Goal: Task Accomplishment & Management: Use online tool/utility

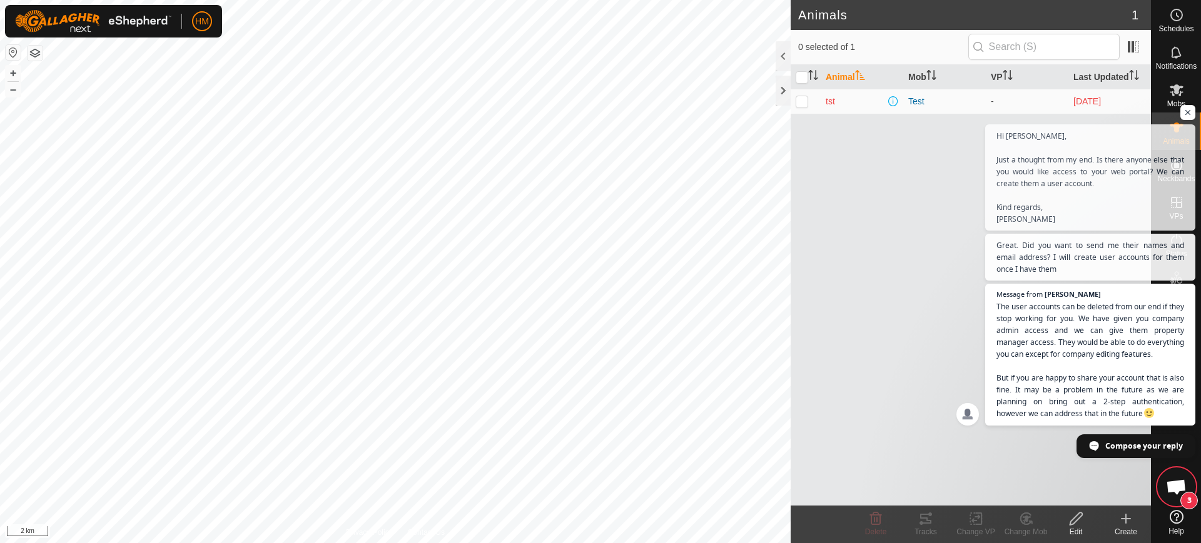
scroll to position [2070, 0]
click at [1189, 114] on span "Open chat" at bounding box center [1188, 113] width 16 height 16
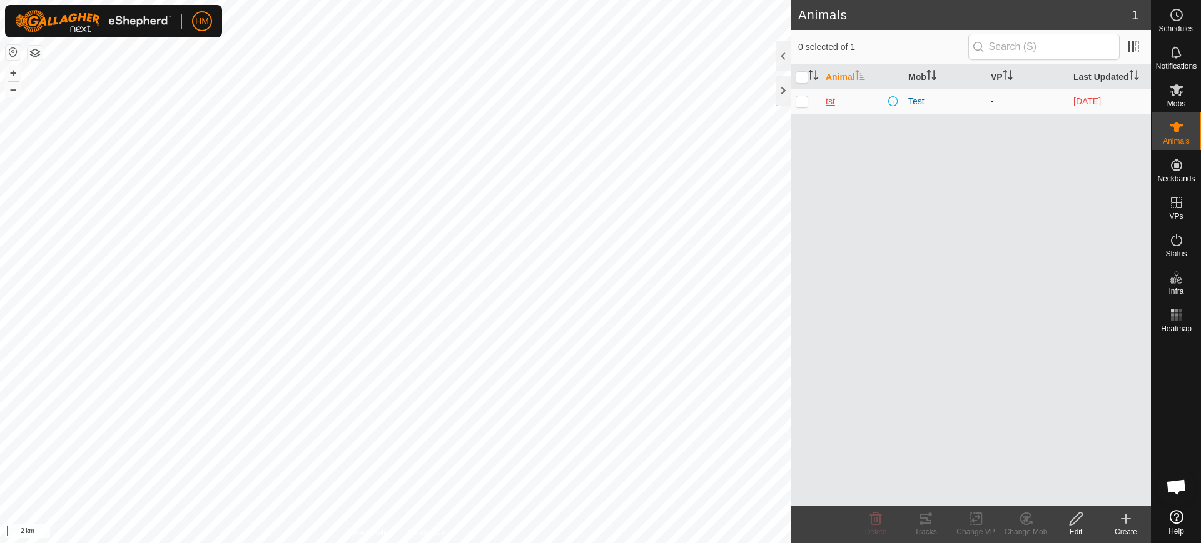
click at [829, 102] on span "tst" at bounding box center [830, 101] width 9 height 13
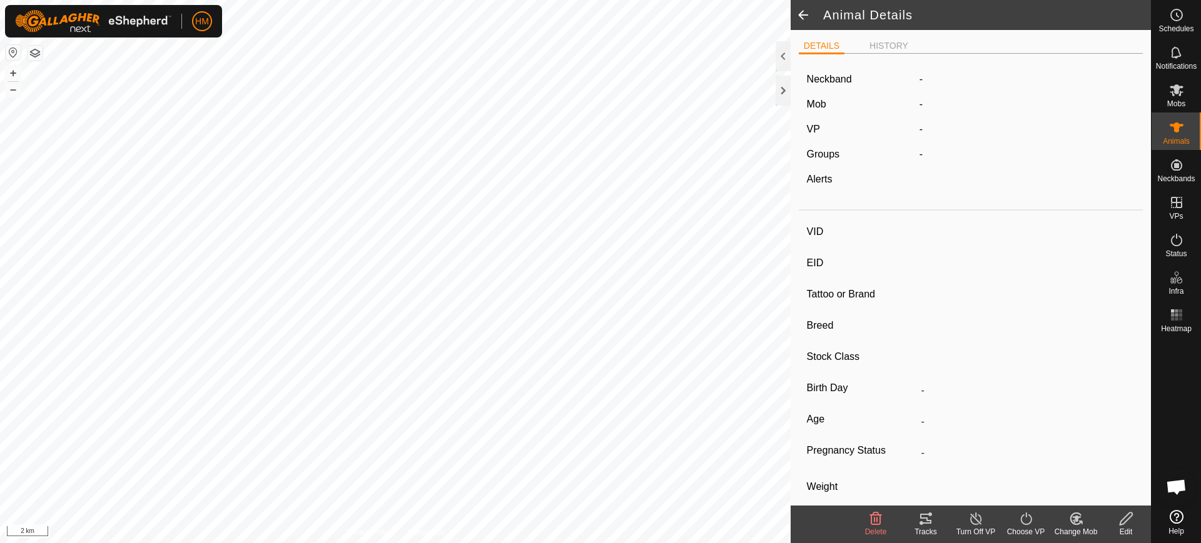
type input "tst"
type input "-"
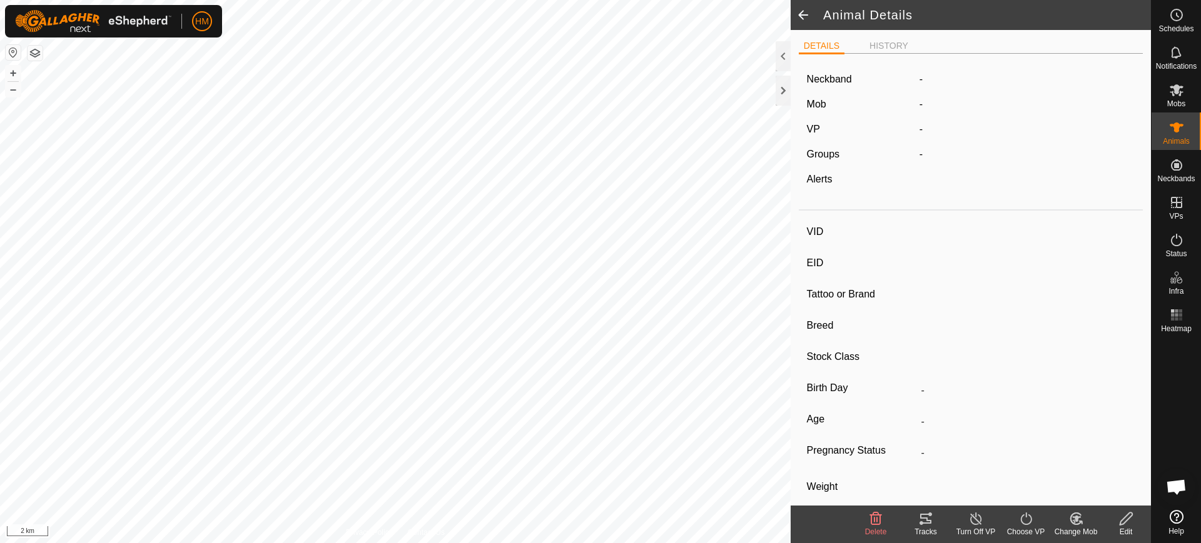
type input "0 kg"
type input "-"
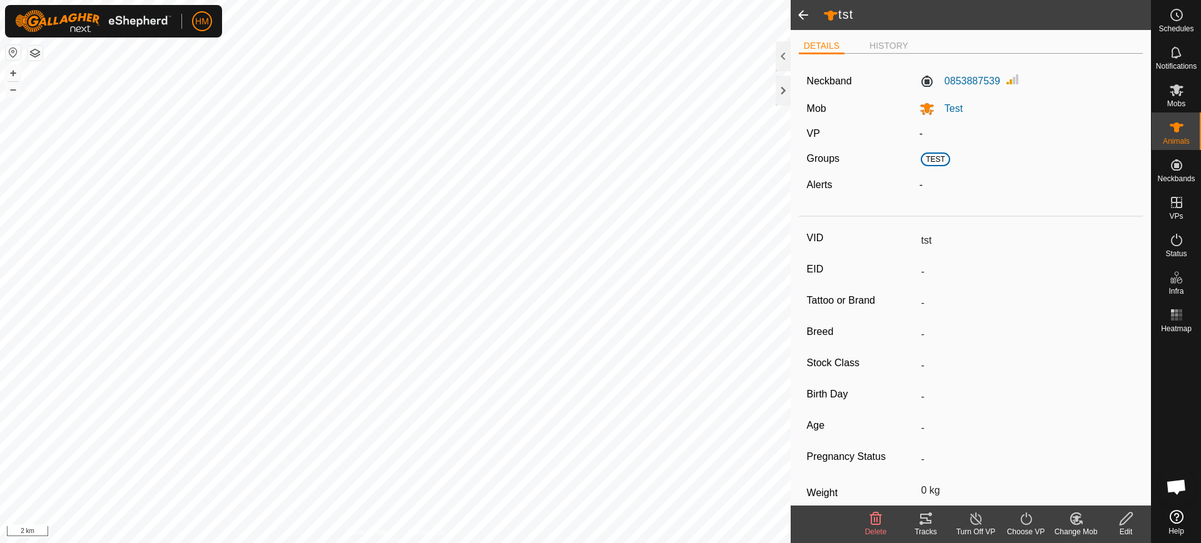
click at [800, 14] on span at bounding box center [803, 15] width 25 height 30
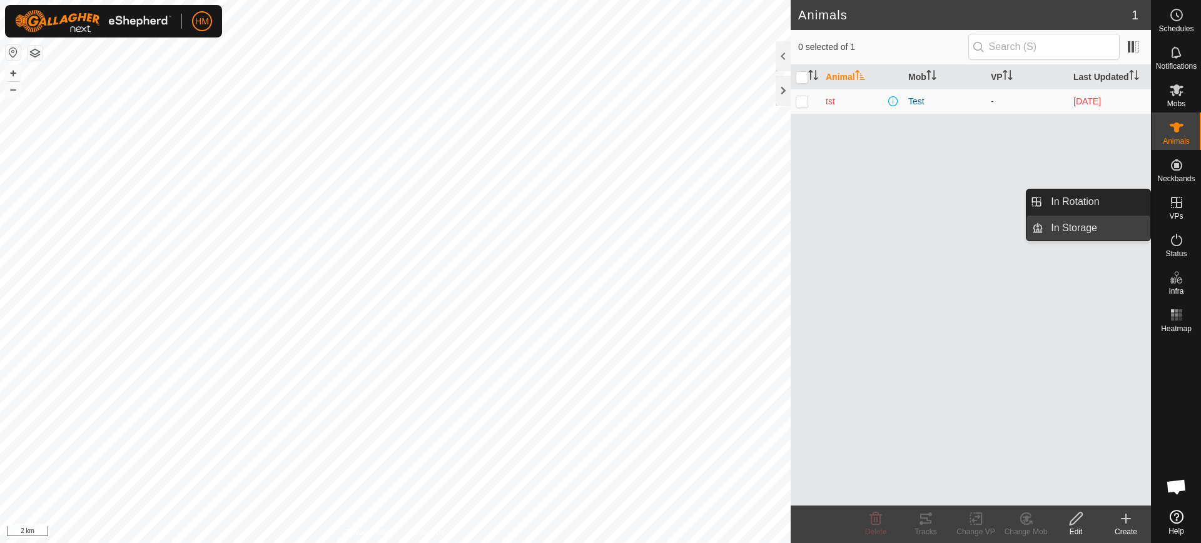
click at [1075, 222] on link "In Storage" at bounding box center [1096, 228] width 107 height 25
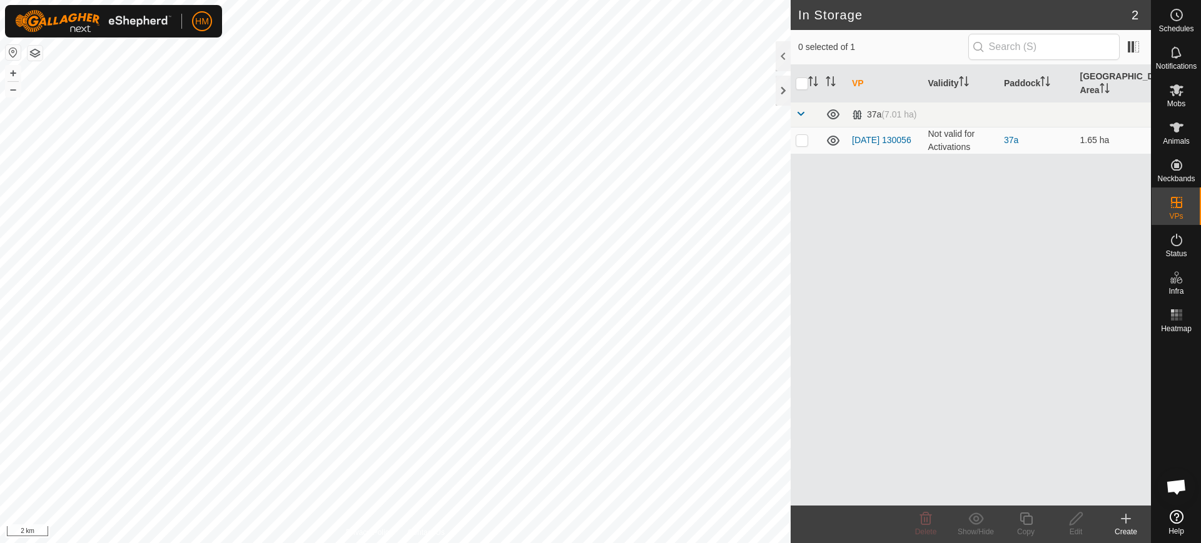
click at [856, 83] on th "VP" at bounding box center [885, 84] width 76 height 38
click at [831, 81] on icon "Activate to sort" at bounding box center [831, 81] width 10 height 10
click at [831, 81] on icon "Activate to sort" at bounding box center [830, 81] width 9 height 10
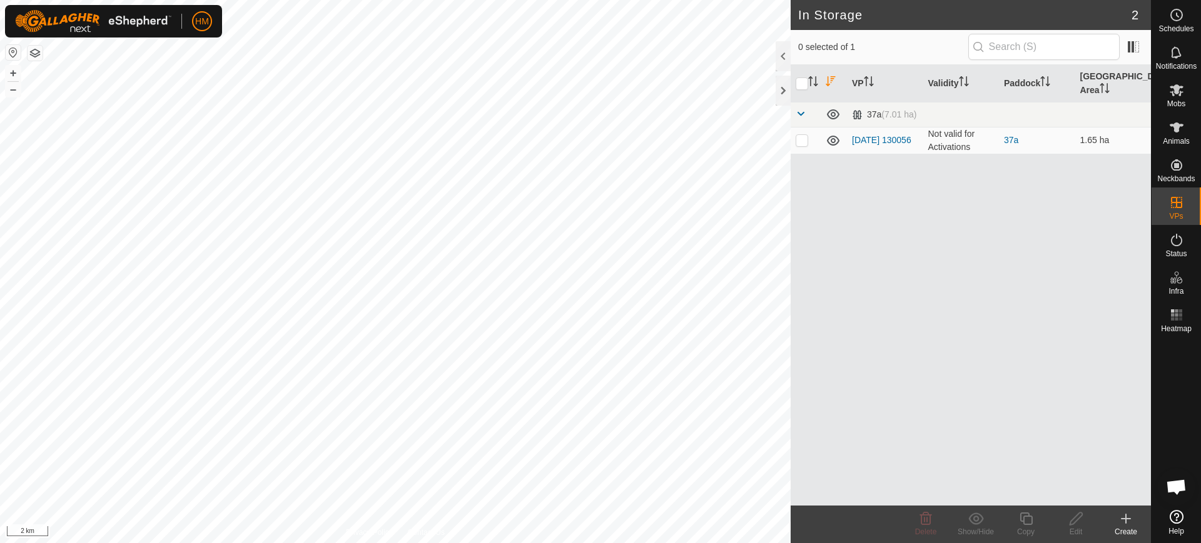
click at [831, 81] on icon "Activate to sort" at bounding box center [831, 81] width 10 height 10
click at [814, 81] on icon "Activate to sort" at bounding box center [813, 81] width 10 height 10
click at [814, 81] on icon "Activate to sort" at bounding box center [812, 81] width 9 height 10
click at [814, 81] on icon "Activate to sort" at bounding box center [813, 81] width 10 height 10
click at [814, 81] on icon "Activate to sort" at bounding box center [812, 81] width 9 height 10
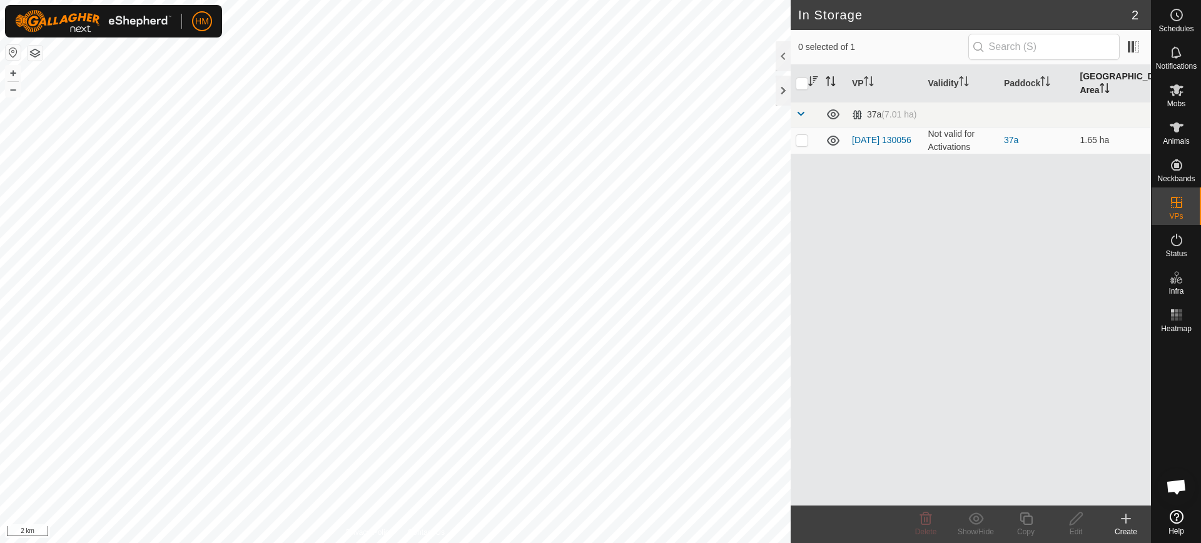
click at [1099, 87] on icon "Activate to sort" at bounding box center [1104, 88] width 10 height 10
click at [1099, 87] on icon "Activate to sort" at bounding box center [1103, 88] width 9 height 10
click at [1099, 87] on icon "Activate to sort" at bounding box center [1104, 88] width 10 height 10
click at [1099, 87] on icon "Activate to sort" at bounding box center [1103, 88] width 9 height 10
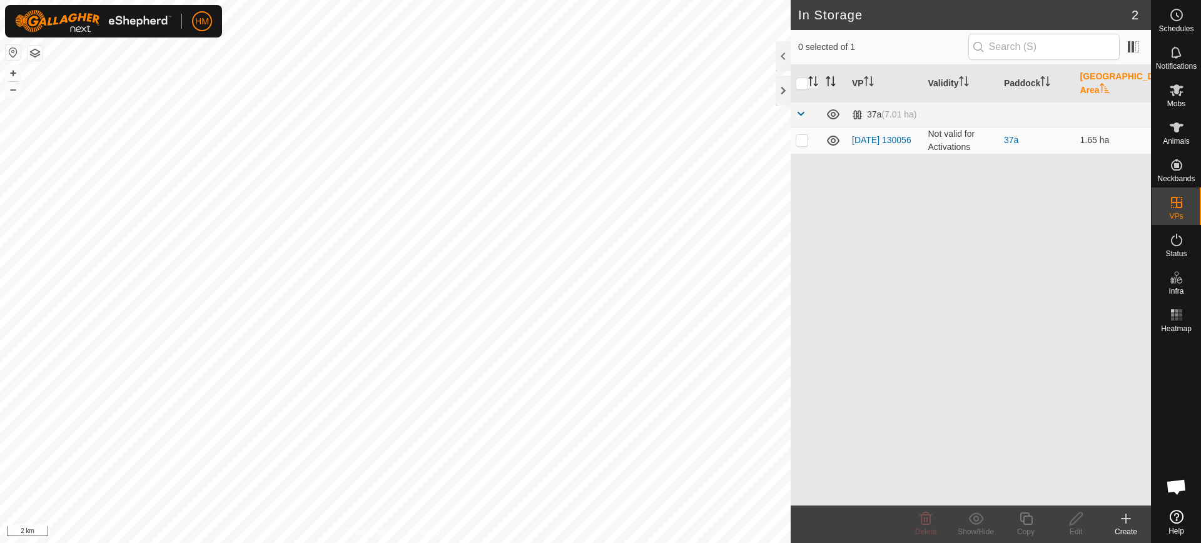
click at [1098, 86] on th "[GEOGRAPHIC_DATA] Area" at bounding box center [1113, 84] width 76 height 38
click at [1096, 74] on th "[GEOGRAPHIC_DATA] Area" at bounding box center [1113, 84] width 76 height 38
click at [1044, 83] on icon "Activate to sort" at bounding box center [1045, 81] width 10 height 10
click at [1047, 83] on icon "Activate to sort" at bounding box center [1045, 81] width 10 height 10
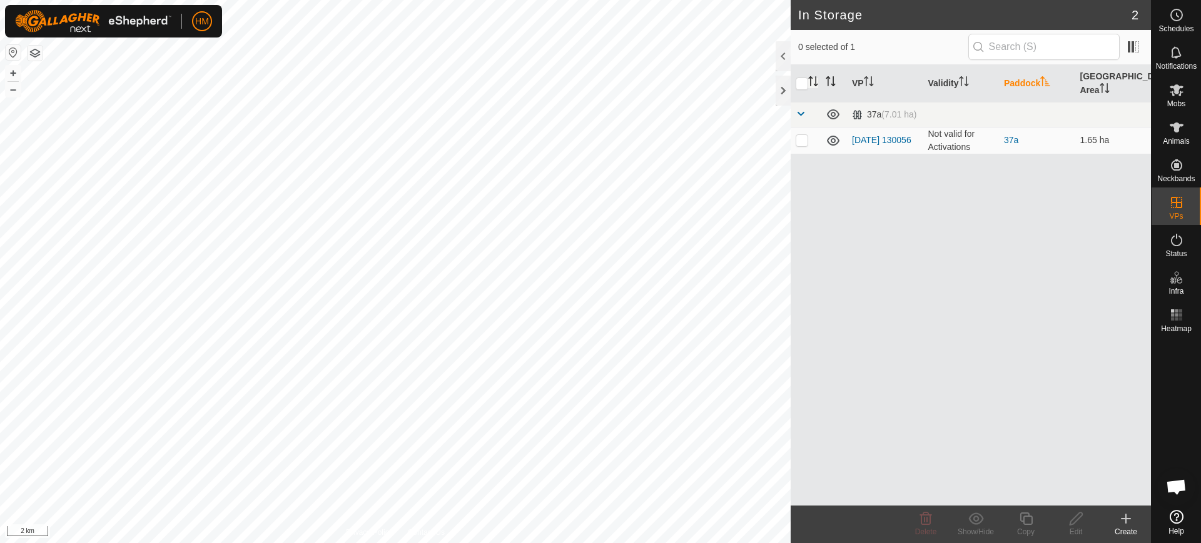
click at [1061, 88] on th "Paddock" at bounding box center [1037, 84] width 76 height 38
click at [951, 144] on td "Not valid for Activations" at bounding box center [961, 140] width 76 height 27
click at [1006, 138] on link "37a" at bounding box center [1011, 140] width 14 height 10
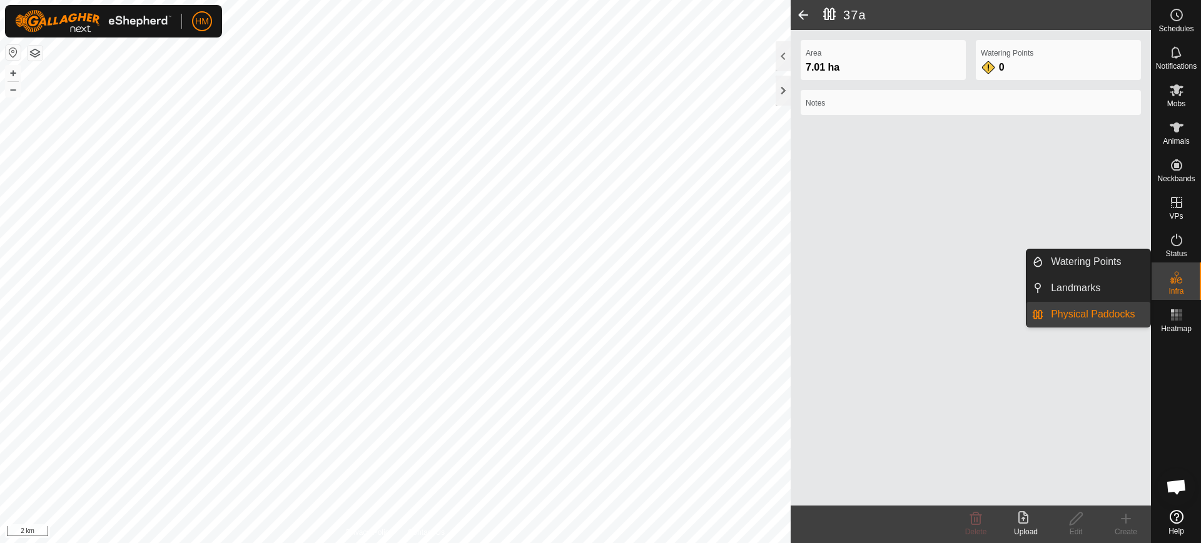
click at [1094, 310] on link "Physical Paddocks" at bounding box center [1096, 314] width 107 height 25
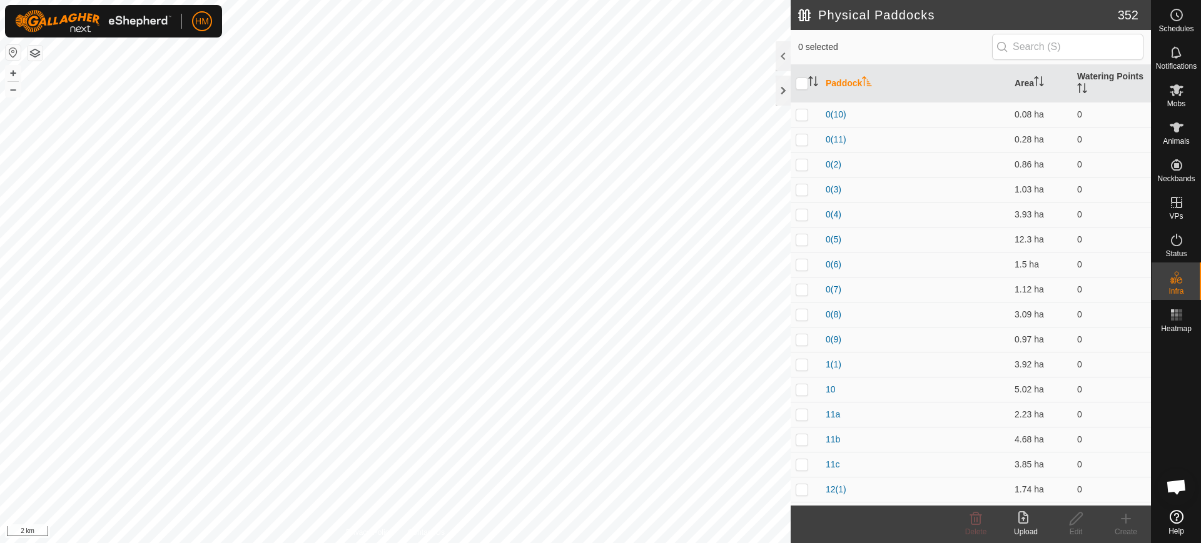
click at [35, 48] on button "button" at bounding box center [35, 53] width 15 height 15
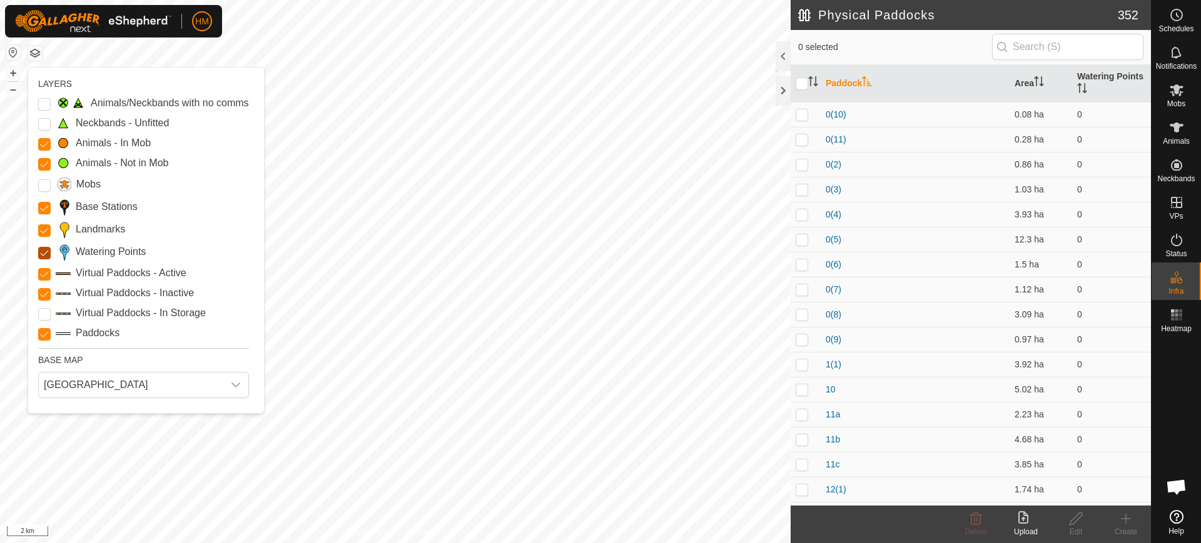
click at [43, 253] on Points "Watering Points" at bounding box center [44, 253] width 13 height 13
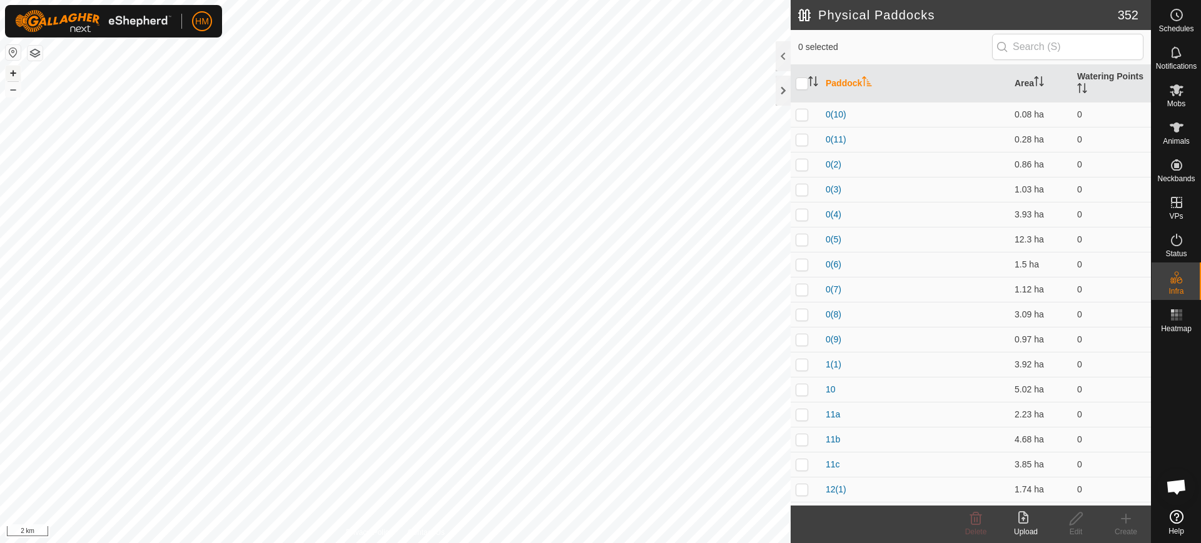
click at [14, 69] on button "+" at bounding box center [13, 73] width 15 height 15
click at [13, 71] on button "+" at bounding box center [13, 73] width 15 height 15
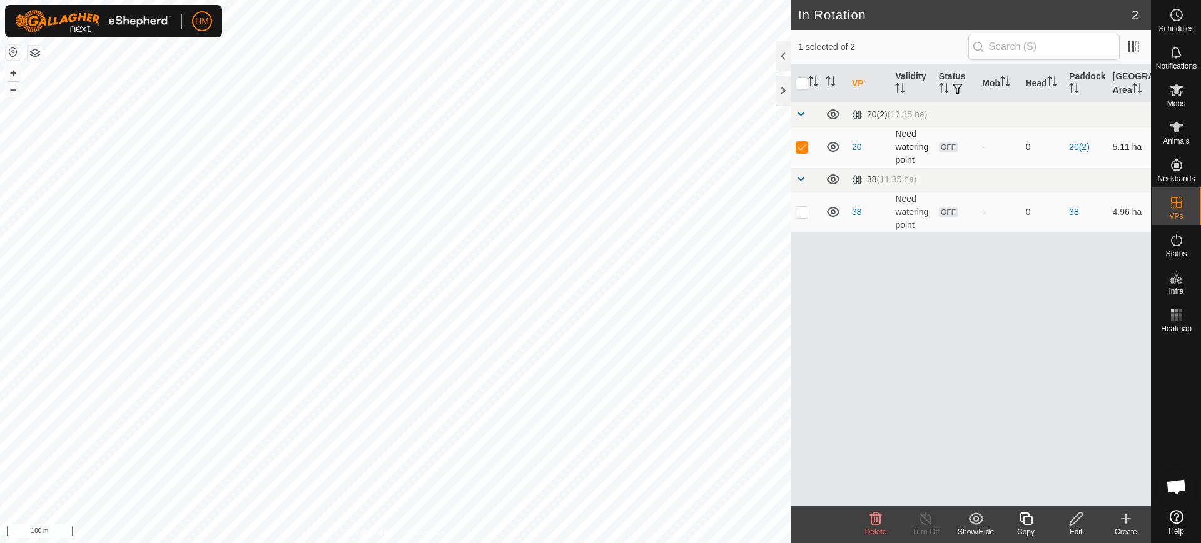
click at [804, 145] on p-checkbox at bounding box center [802, 147] width 13 height 10
click at [829, 148] on icon at bounding box center [833, 146] width 15 height 15
click at [832, 148] on icon at bounding box center [833, 146] width 15 height 15
click at [832, 148] on icon at bounding box center [833, 147] width 13 height 10
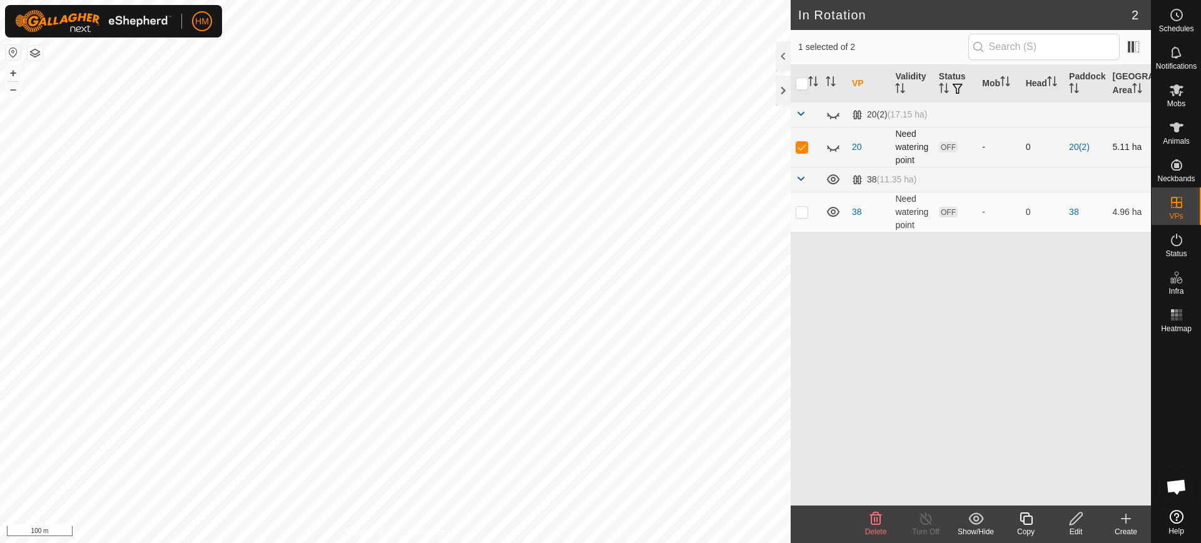
click at [832, 148] on icon at bounding box center [833, 146] width 15 height 15
click at [833, 144] on icon at bounding box center [833, 147] width 13 height 10
click at [836, 146] on icon at bounding box center [833, 146] width 15 height 15
click at [802, 148] on p-checkbox at bounding box center [802, 147] width 13 height 10
click at [1136, 44] on span at bounding box center [1133, 47] width 20 height 20
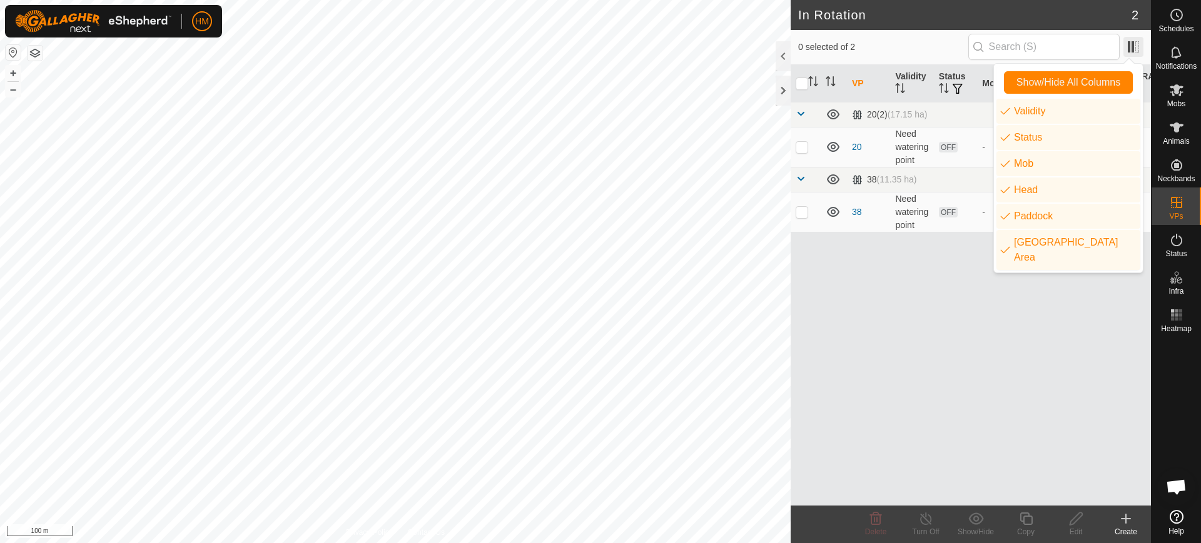
click at [1136, 44] on span at bounding box center [1133, 47] width 20 height 20
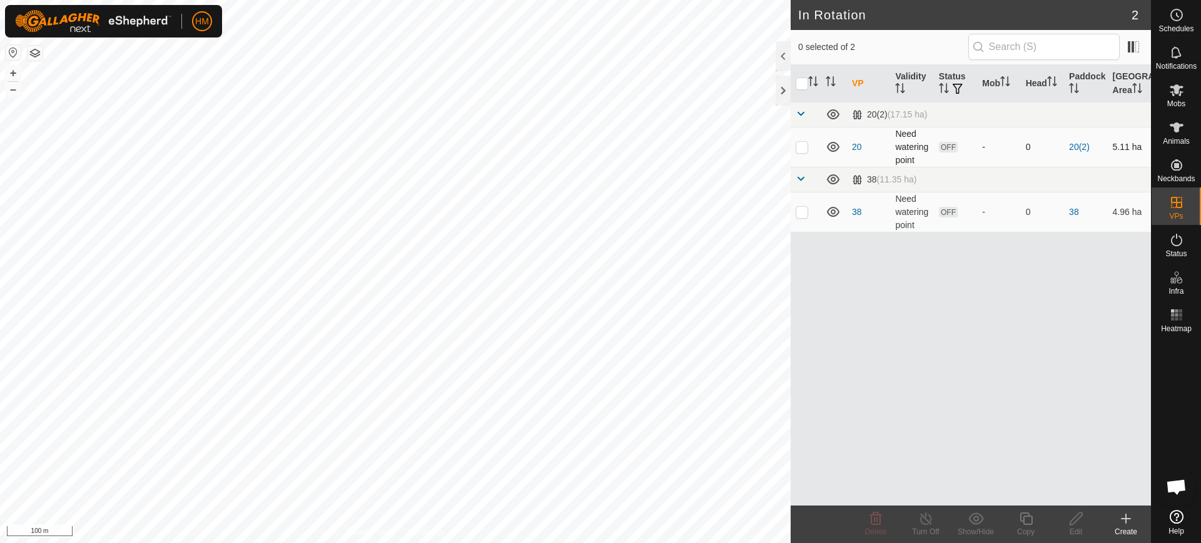
click at [799, 149] on p-checkbox at bounding box center [802, 147] width 13 height 10
click at [877, 525] on icon at bounding box center [876, 519] width 12 height 13
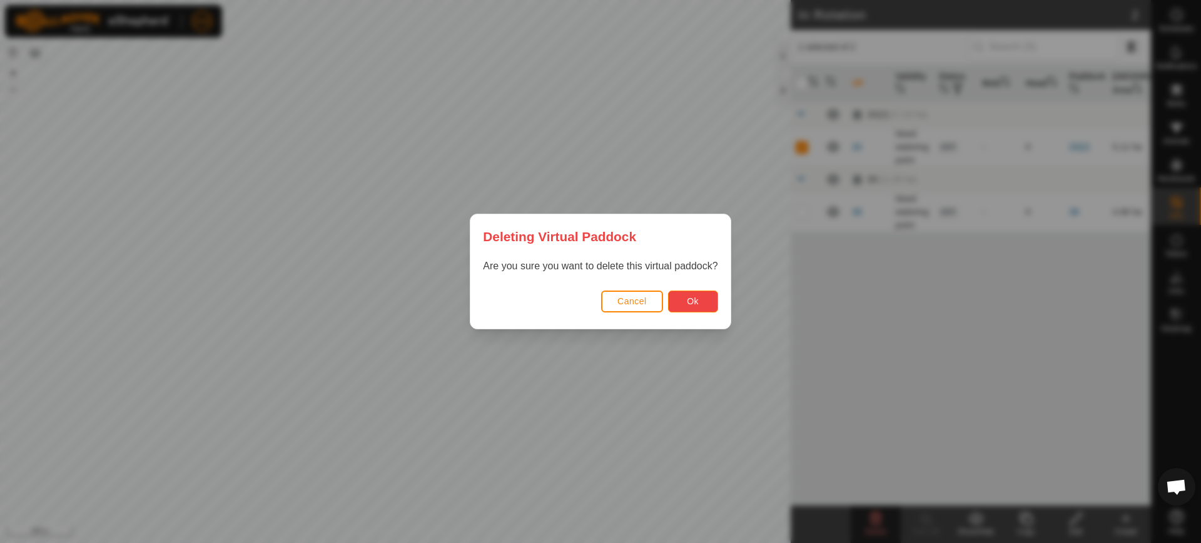
click at [680, 304] on button "Ok" at bounding box center [693, 302] width 50 height 22
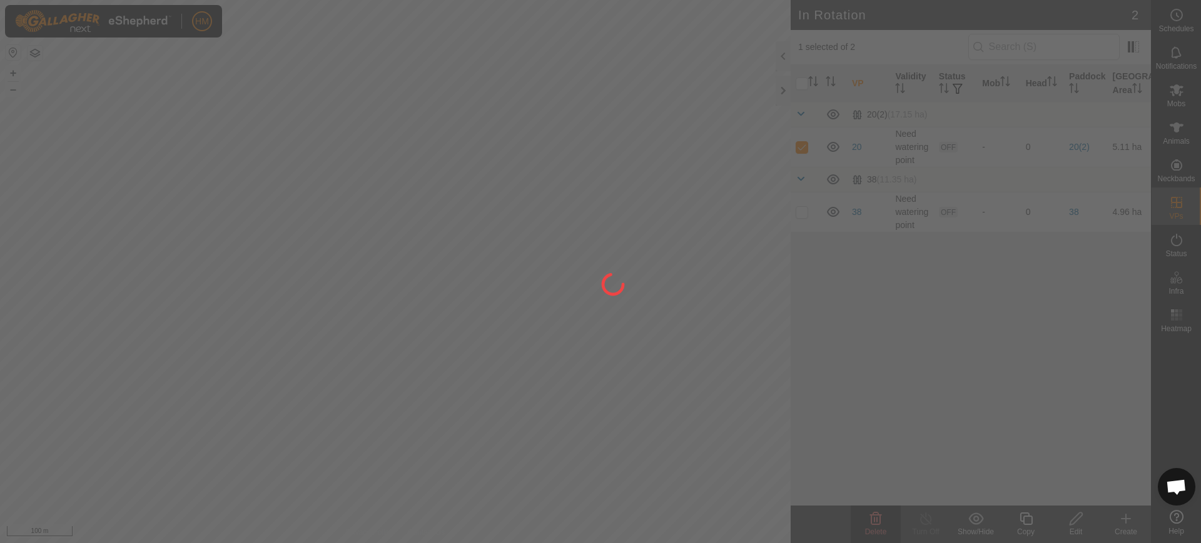
checkbox input "false"
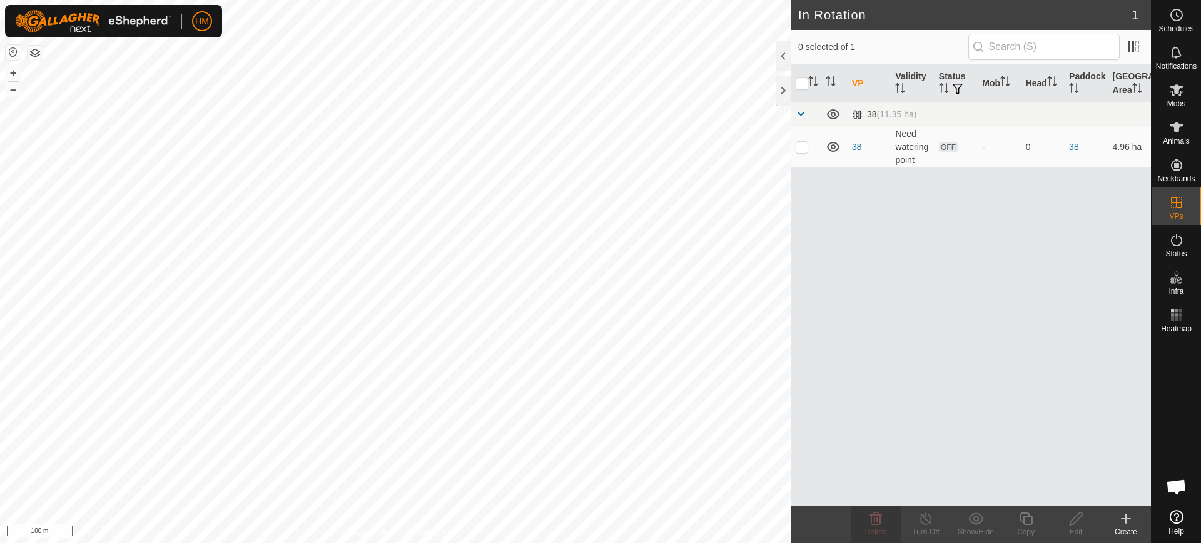
checkbox input "true"
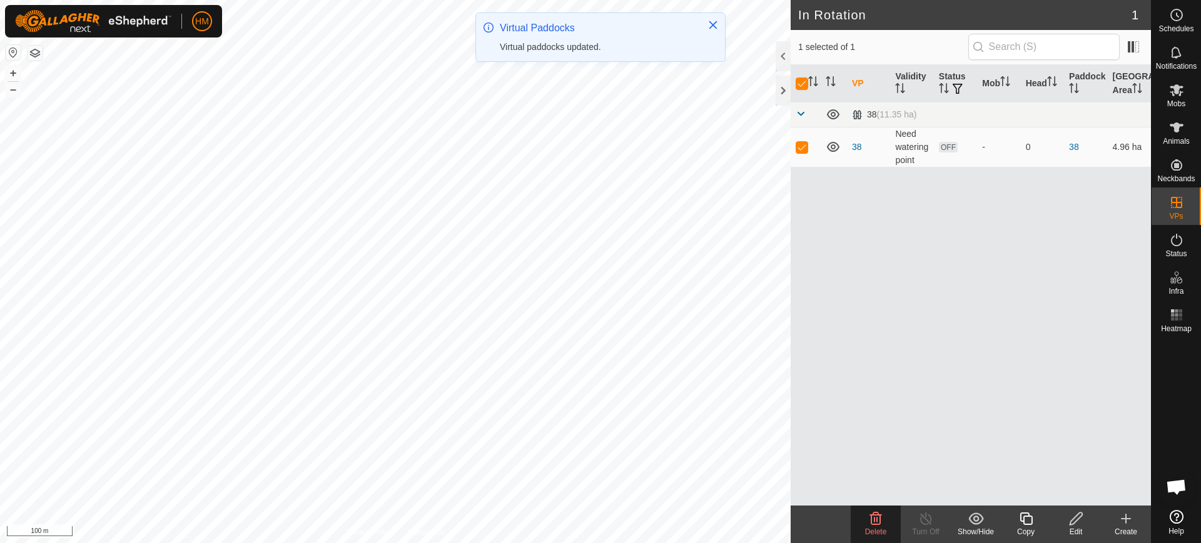
click at [877, 520] on icon at bounding box center [876, 519] width 12 height 13
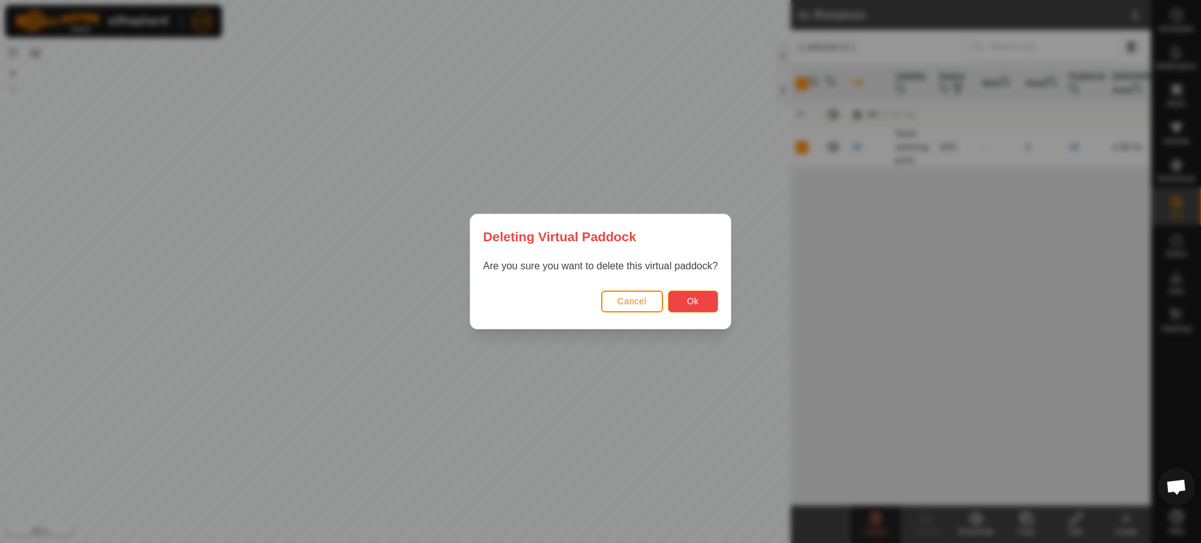
click at [693, 300] on span "Ok" at bounding box center [693, 301] width 12 height 10
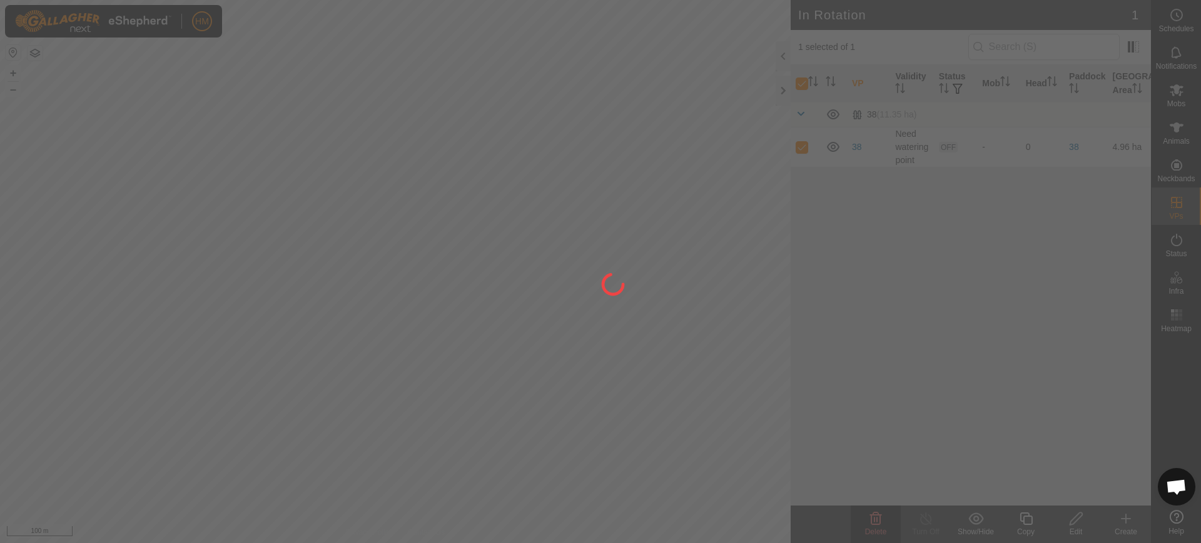
checkbox input "false"
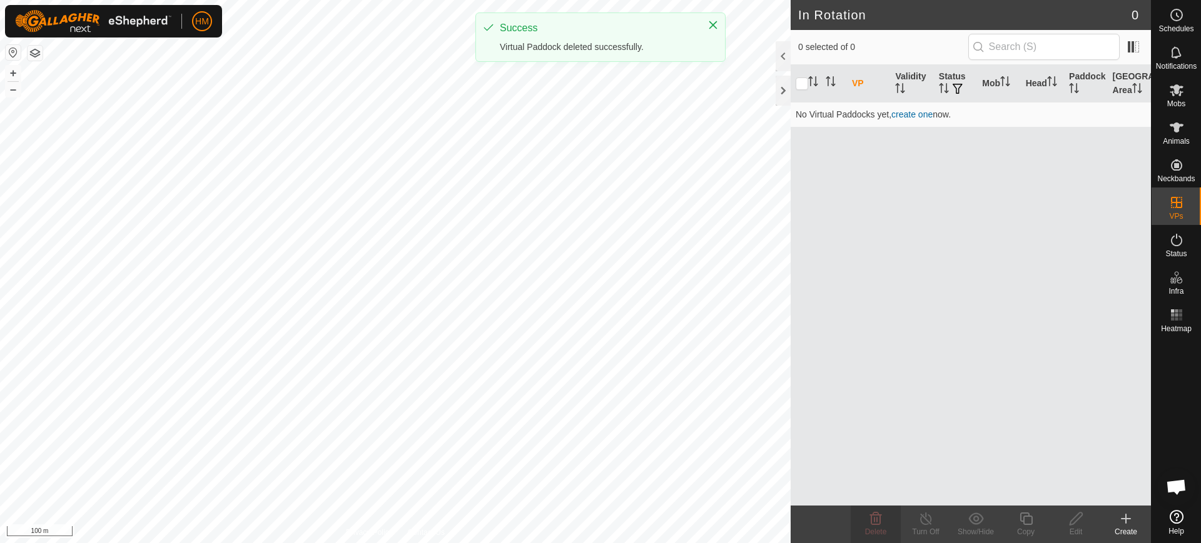
click at [906, 257] on div "VP Validity Status Mob Head Paddock Grazing Area No Virtual Paddocks yet, creat…" at bounding box center [971, 285] width 360 height 441
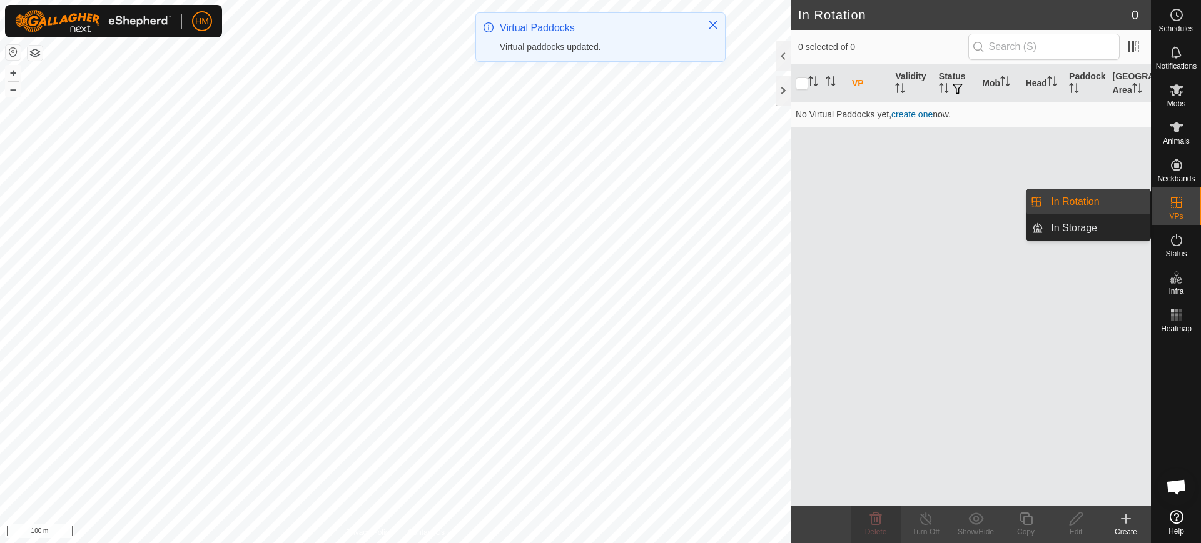
click at [1177, 205] on icon at bounding box center [1176, 202] width 15 height 15
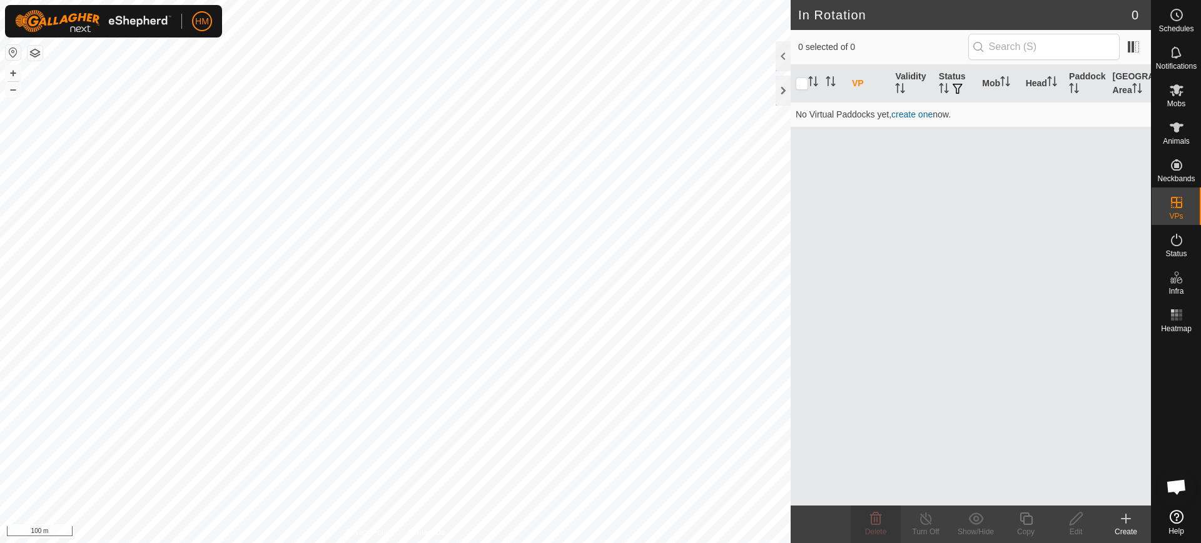
click at [1128, 521] on icon at bounding box center [1125, 519] width 15 height 15
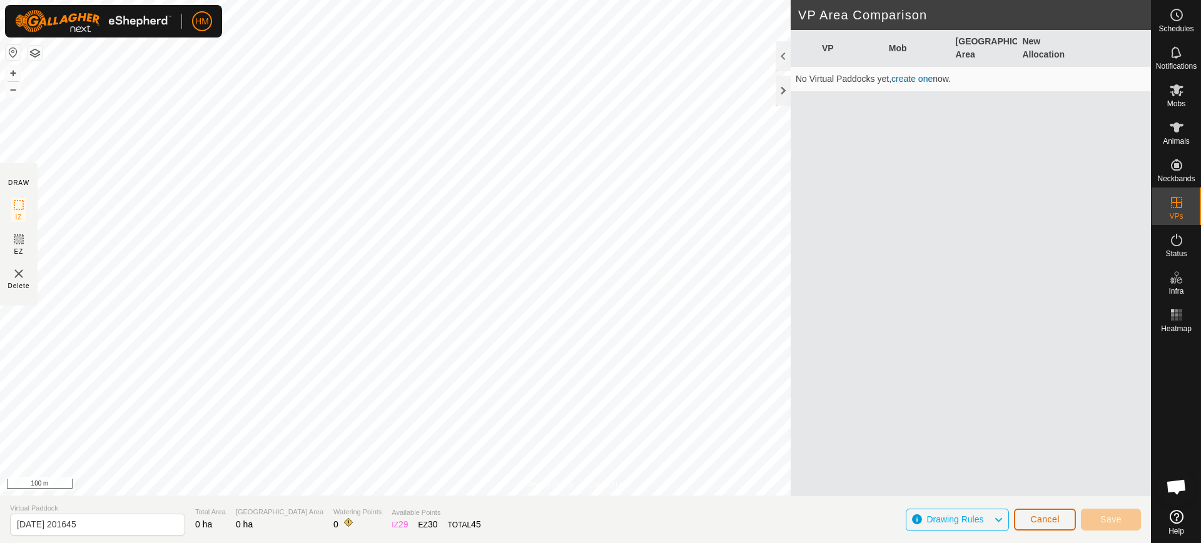
click at [1040, 515] on span "Cancel" at bounding box center [1044, 520] width 29 height 10
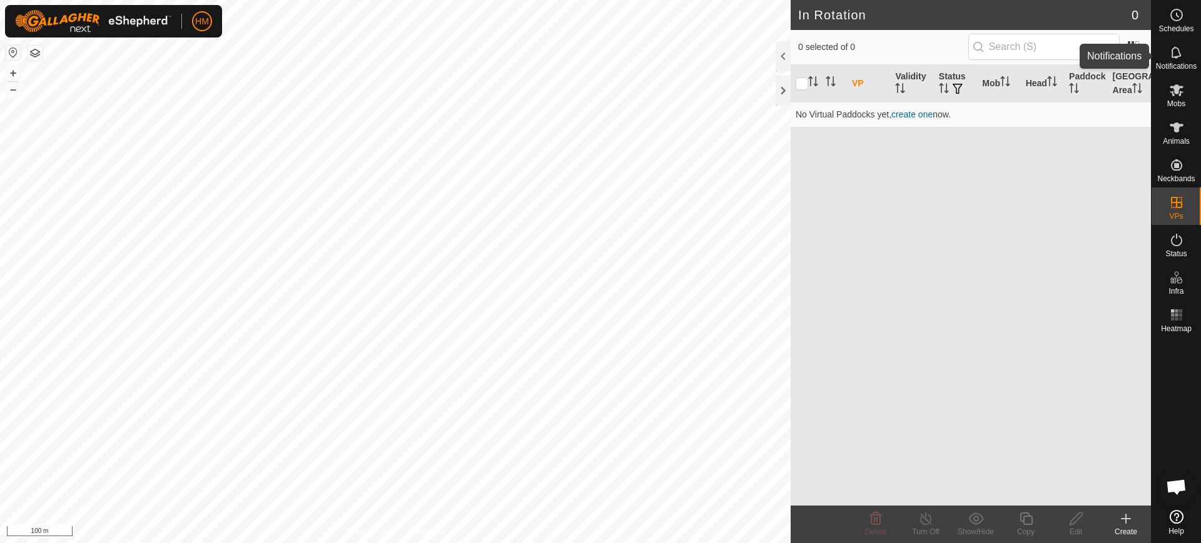
click at [1178, 54] on icon at bounding box center [1176, 52] width 15 height 15
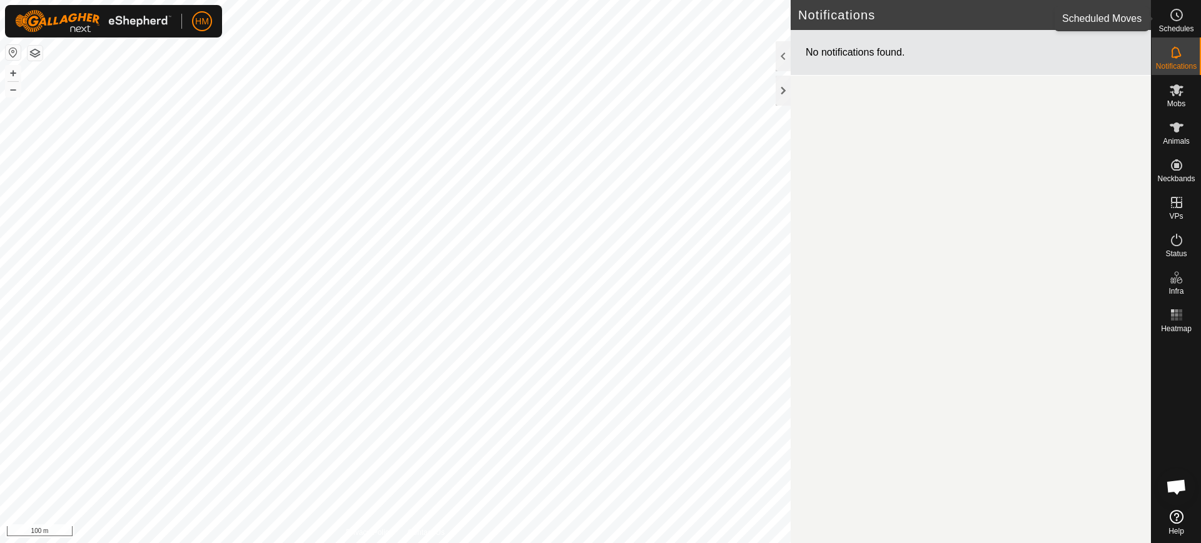
click at [1176, 19] on icon at bounding box center [1176, 15] width 15 height 15
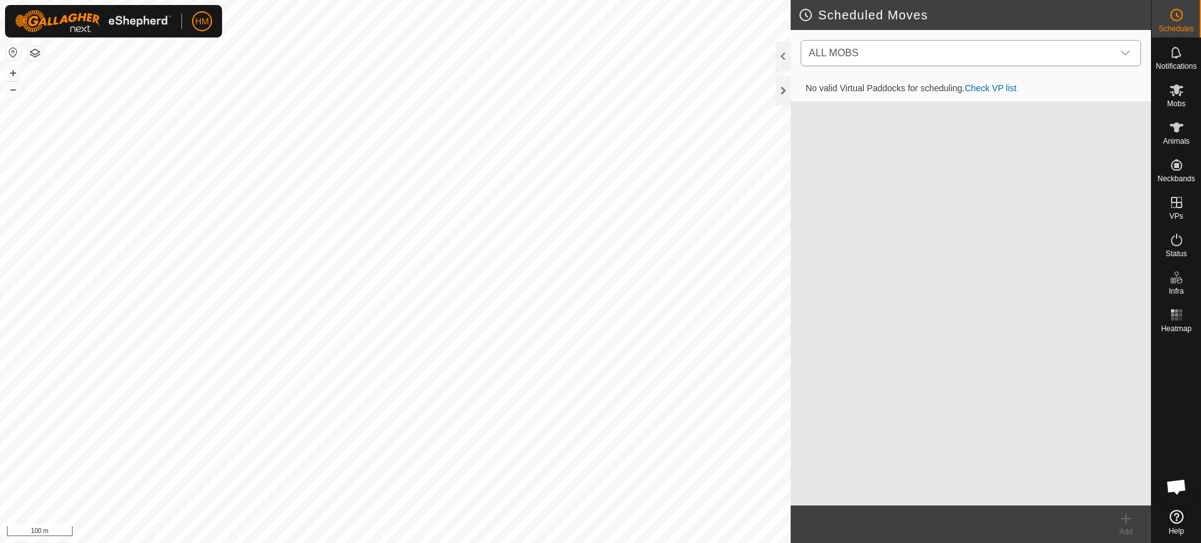
click at [1128, 47] on div "dropdown trigger" at bounding box center [1125, 53] width 25 height 25
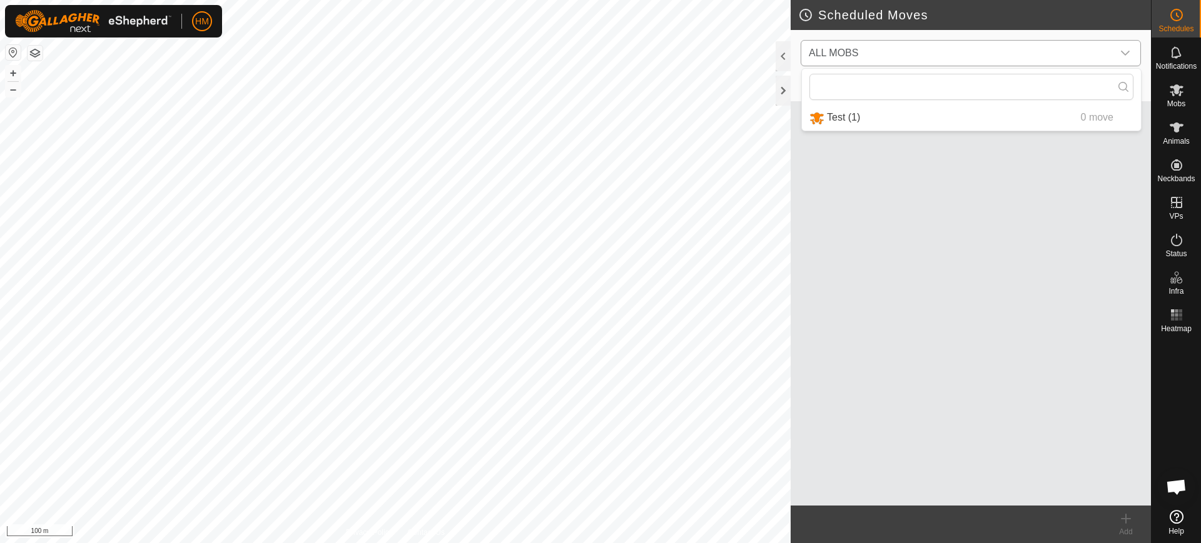
click at [1128, 47] on div "dropdown trigger" at bounding box center [1125, 53] width 25 height 25
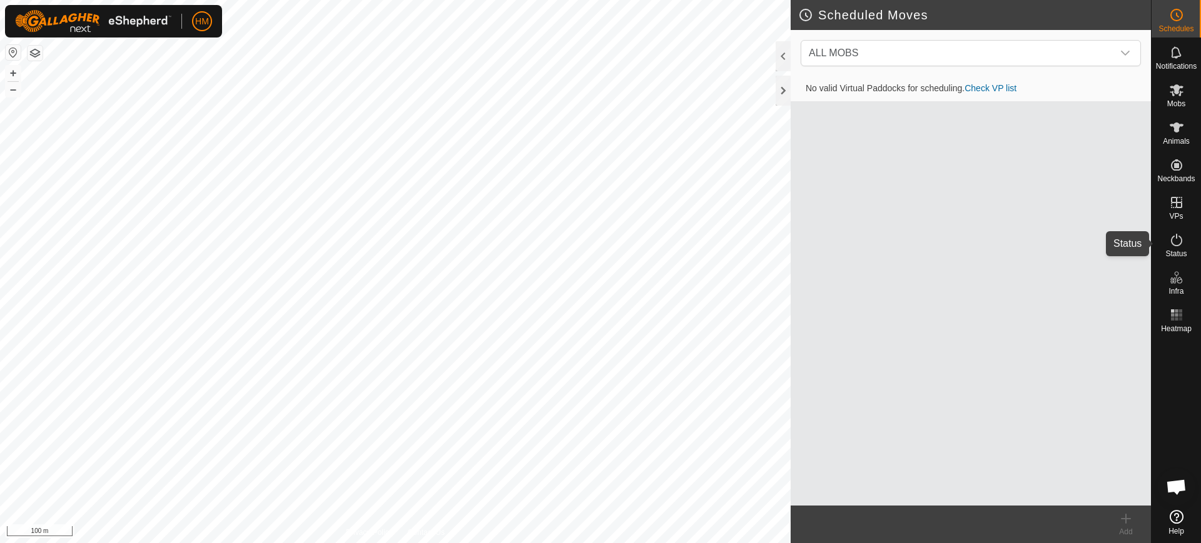
click at [1175, 245] on icon at bounding box center [1176, 240] width 11 height 13
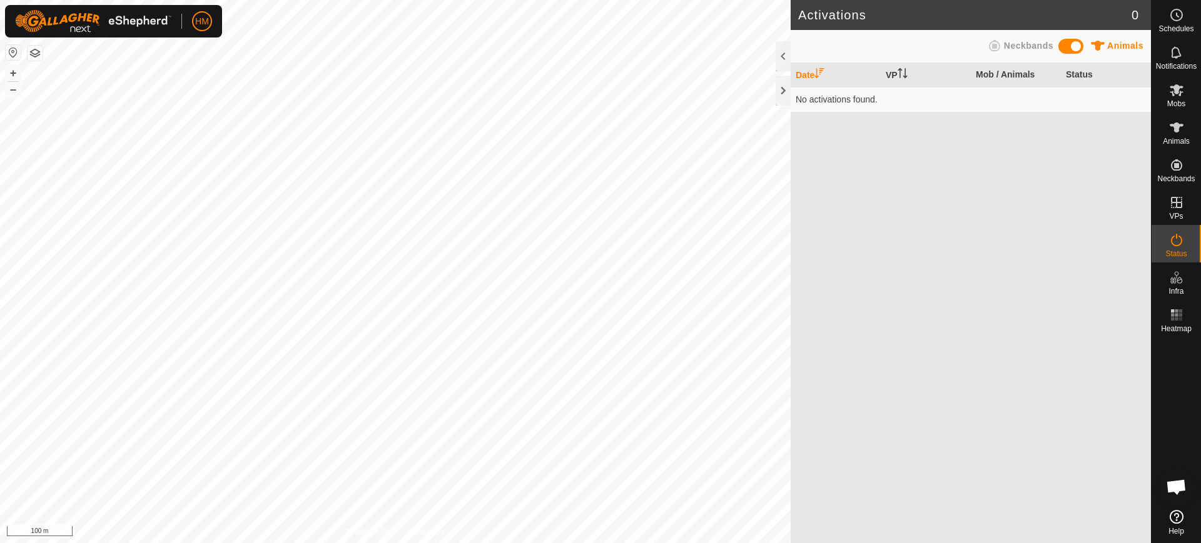
click at [1175, 245] on icon at bounding box center [1176, 240] width 11 height 13
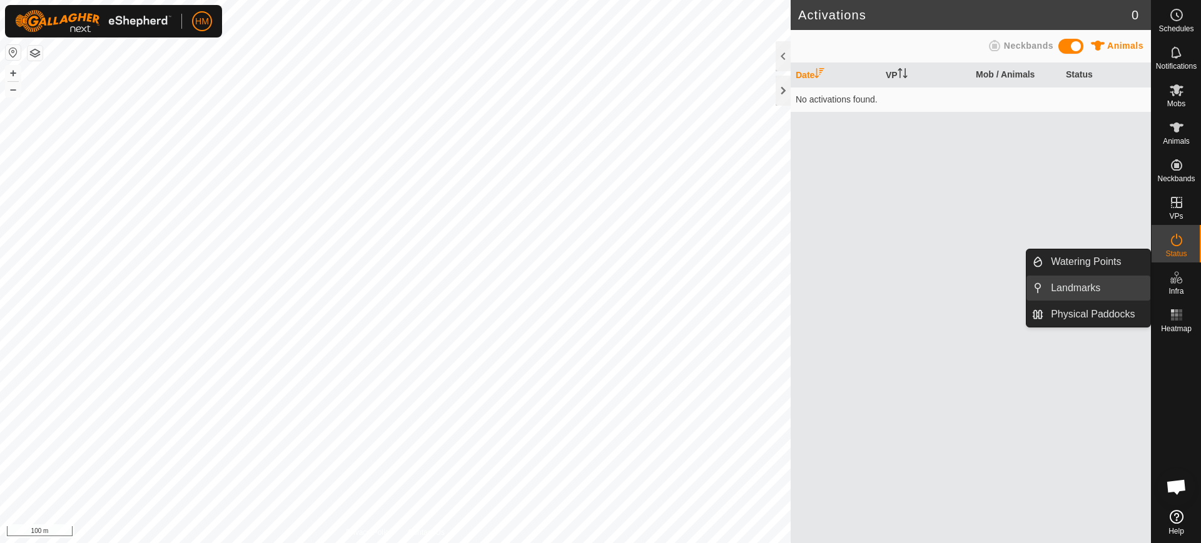
click at [1078, 290] on link "Landmarks" at bounding box center [1096, 288] width 107 height 25
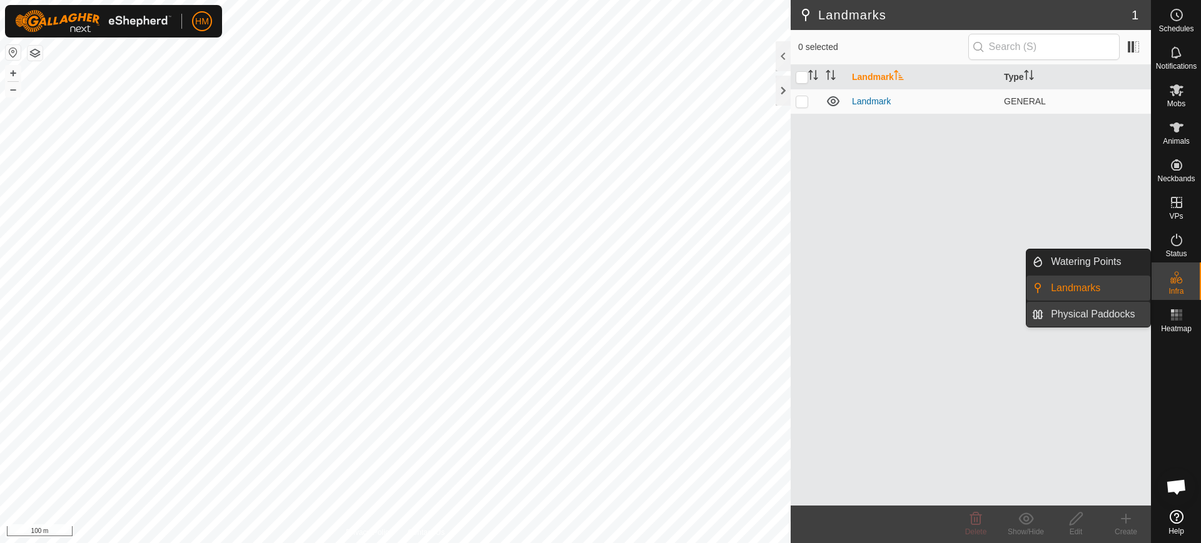
click at [1078, 312] on link "Physical Paddocks" at bounding box center [1096, 314] width 107 height 25
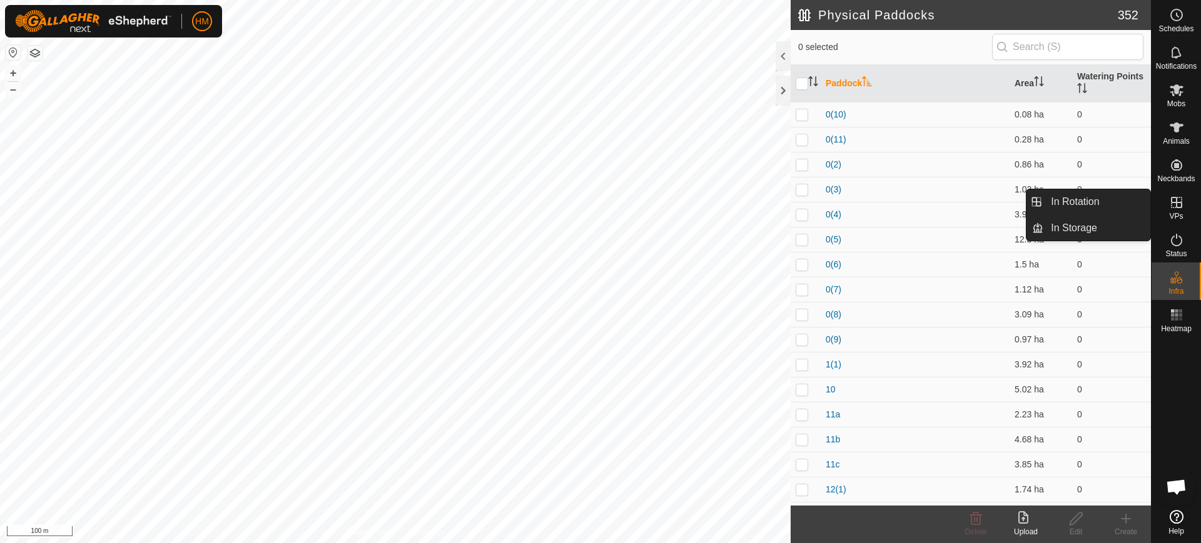
click at [1177, 207] on icon at bounding box center [1176, 202] width 11 height 11
click at [1090, 201] on link "In Rotation" at bounding box center [1096, 201] width 107 height 25
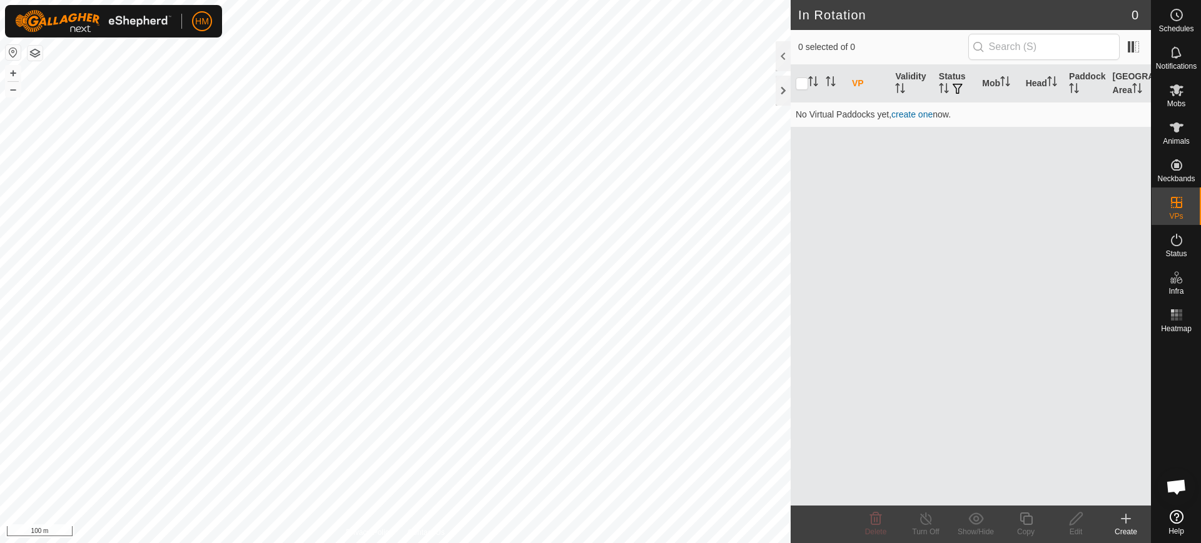
click at [1124, 522] on icon at bounding box center [1125, 519] width 15 height 15
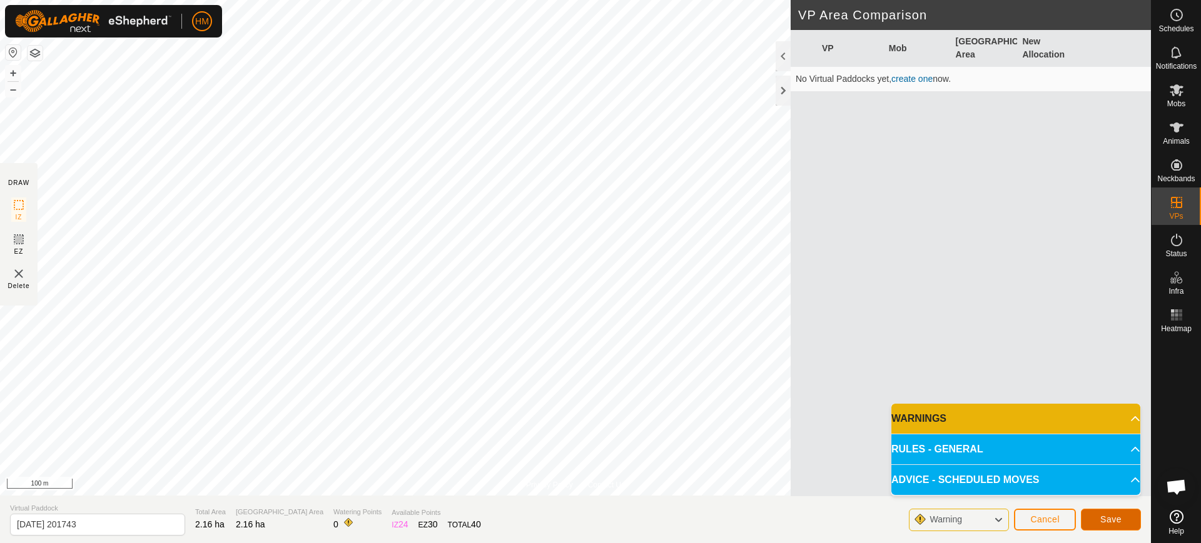
click at [1104, 513] on button "Save" at bounding box center [1111, 520] width 60 height 22
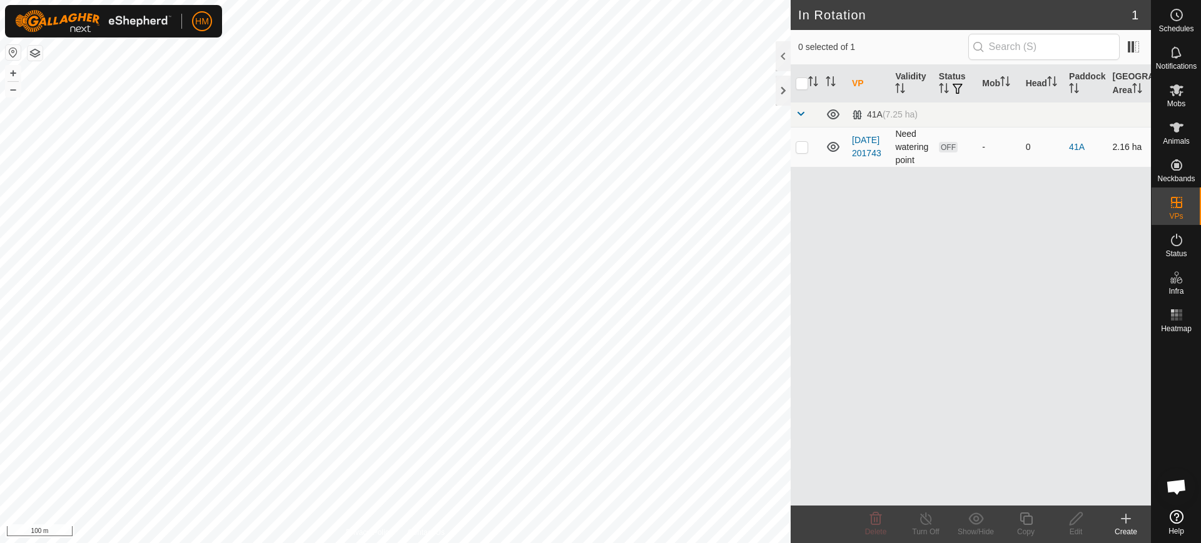
click at [912, 149] on td "Need watering point" at bounding box center [911, 147] width 43 height 40
click at [802, 146] on p-checkbox at bounding box center [802, 147] width 13 height 10
checkbox input "true"
click at [802, 146] on p-checkbox at bounding box center [802, 147] width 13 height 10
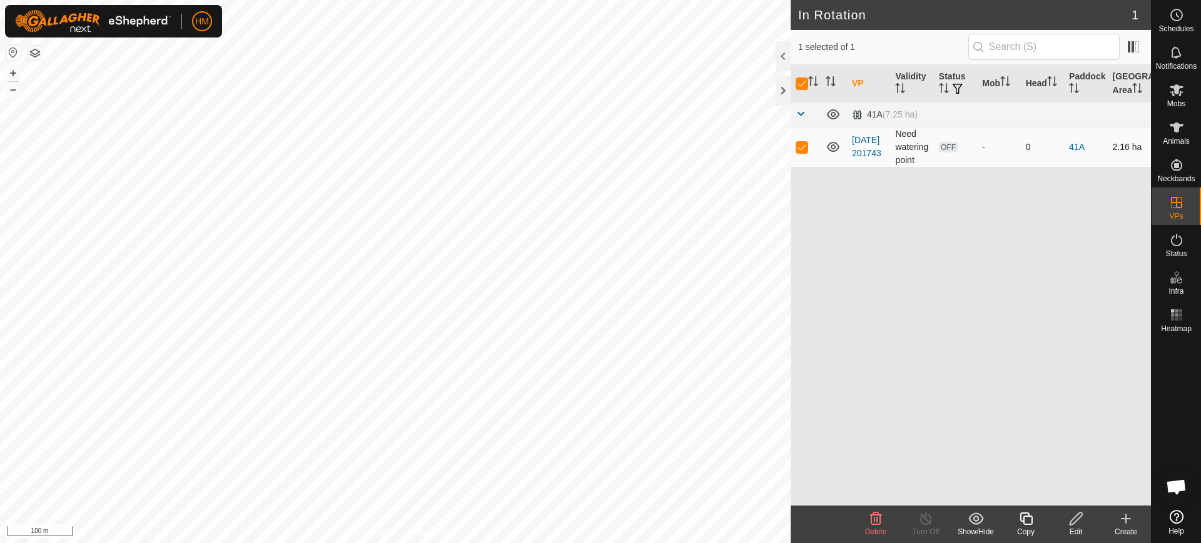
checkbox input "false"
click at [802, 146] on p-checkbox at bounding box center [802, 147] width 13 height 10
checkbox input "true"
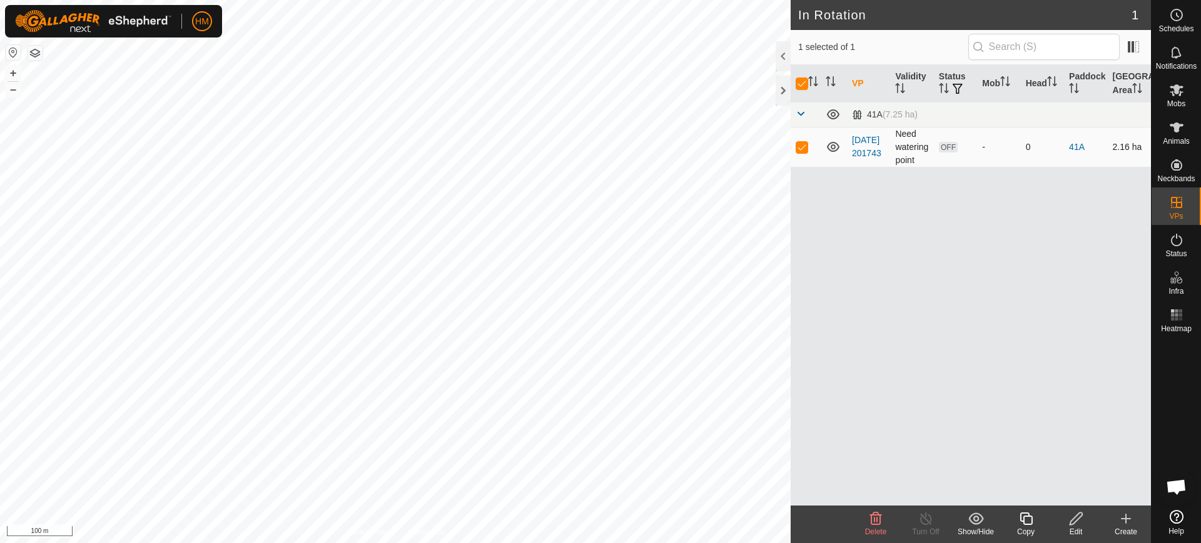
click at [835, 147] on icon at bounding box center [833, 147] width 13 height 10
click at [835, 147] on icon at bounding box center [833, 146] width 15 height 15
click at [866, 148] on link "[DATE] 201743" at bounding box center [866, 146] width 29 height 23
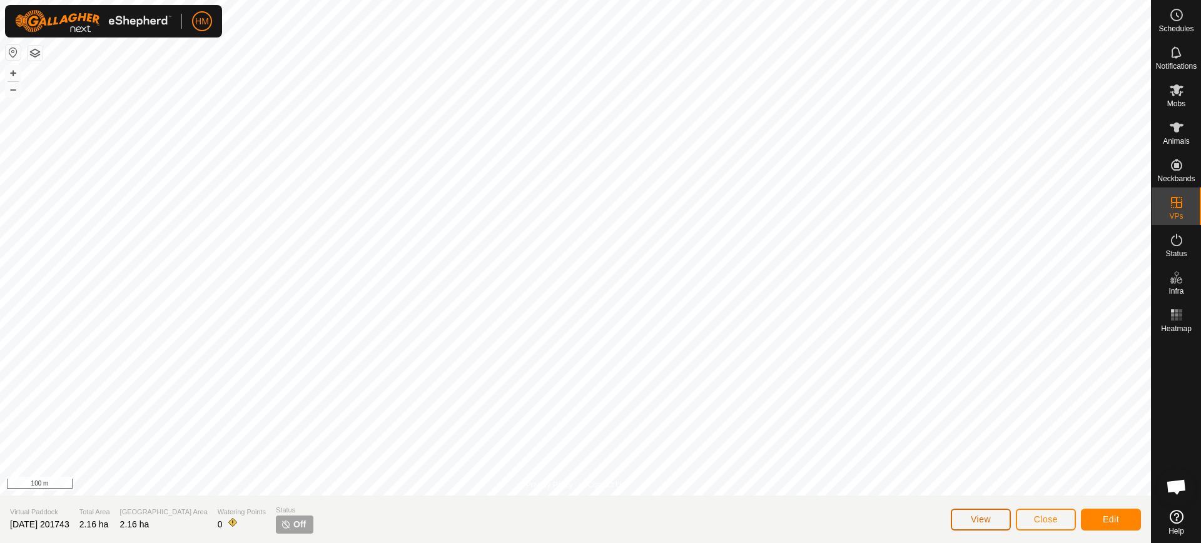
click at [994, 520] on button "View" at bounding box center [981, 520] width 60 height 22
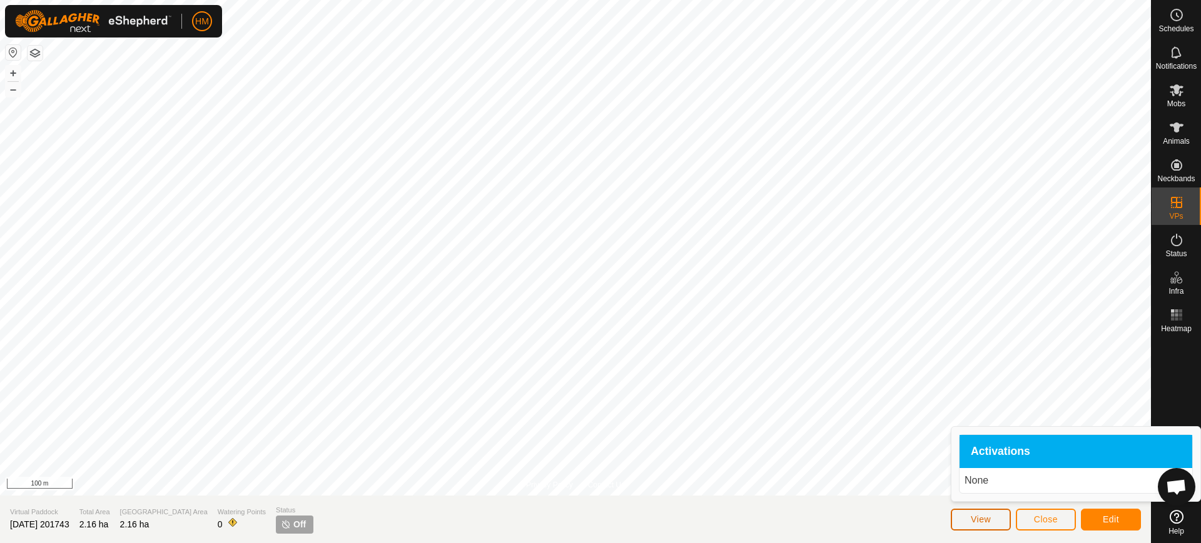
click at [994, 520] on button "View" at bounding box center [981, 520] width 60 height 22
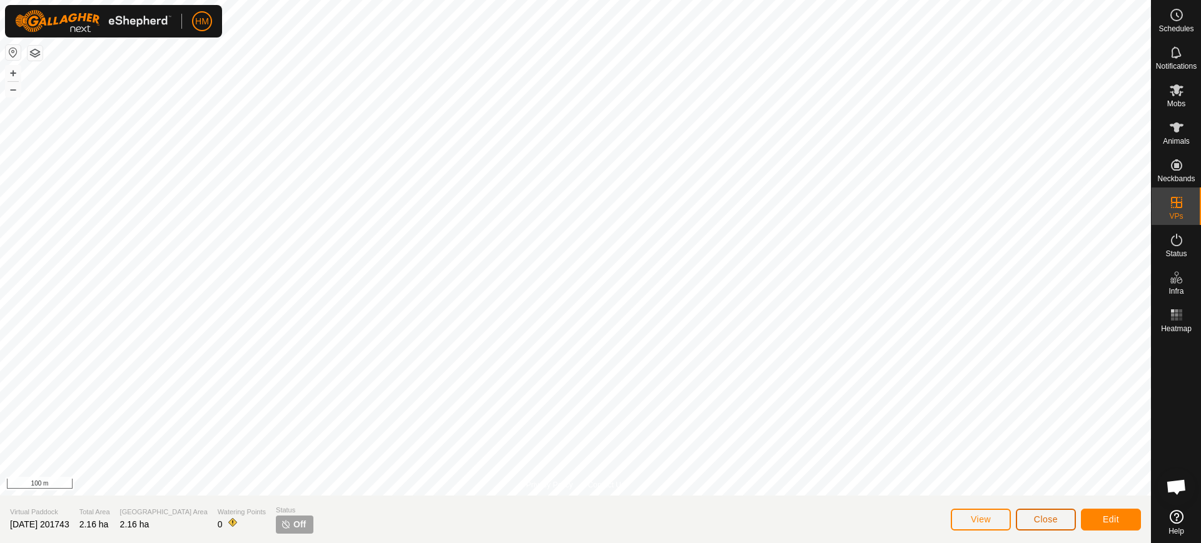
click at [1034, 515] on span "Close" at bounding box center [1046, 520] width 24 height 10
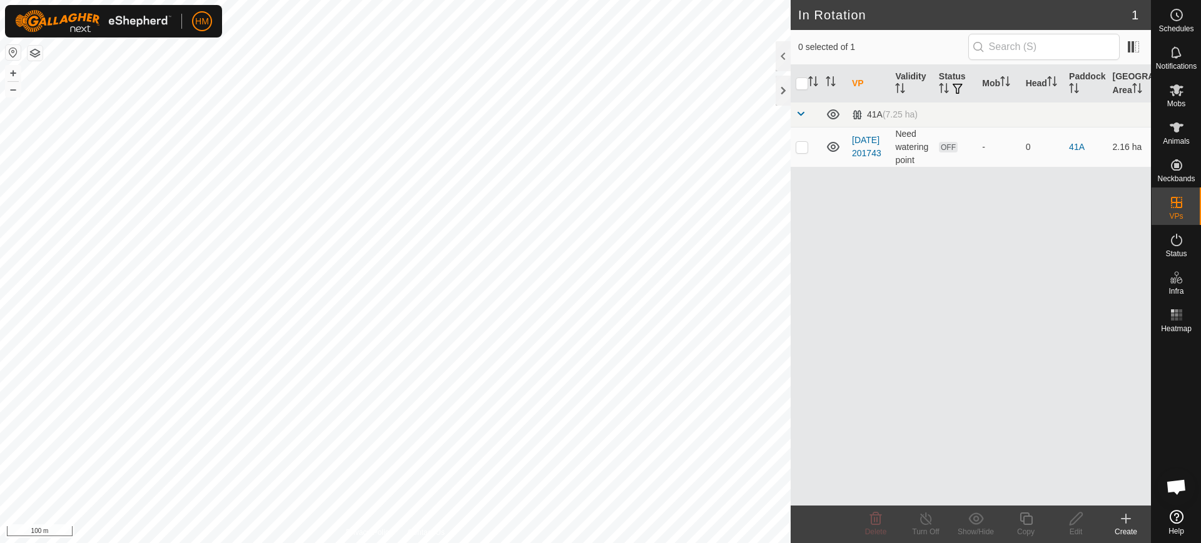
click at [927, 382] on div "VP Validity Status Mob Head Paddock Grazing Area 41A (7.25 ha) [DATE] 201743 Ne…" at bounding box center [971, 285] width 360 height 441
click at [801, 112] on span at bounding box center [801, 114] width 10 height 10
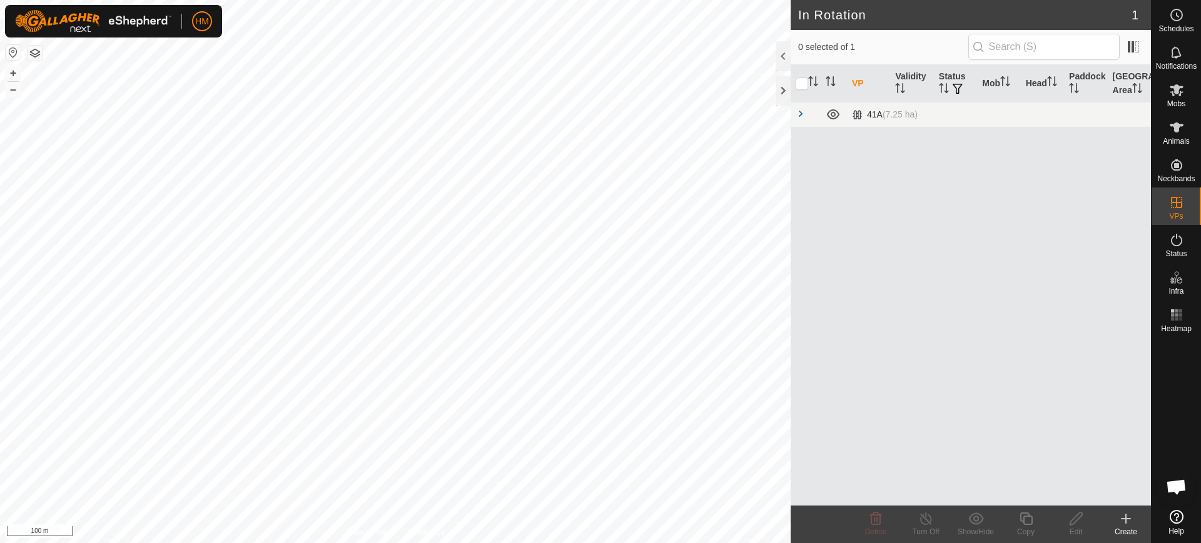
click at [801, 112] on span at bounding box center [801, 114] width 10 height 10
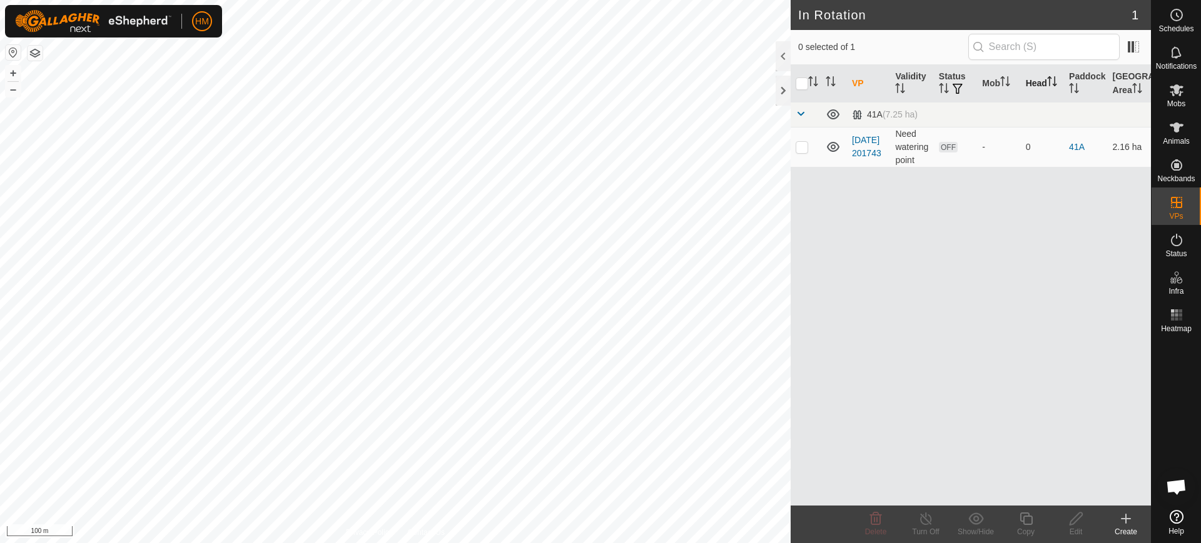
click at [1033, 78] on th "Head" at bounding box center [1042, 84] width 43 height 38
checkbox input "true"
click at [1034, 81] on th "Head" at bounding box center [1042, 84] width 43 height 38
click at [1079, 75] on th "Paddock" at bounding box center [1085, 84] width 43 height 38
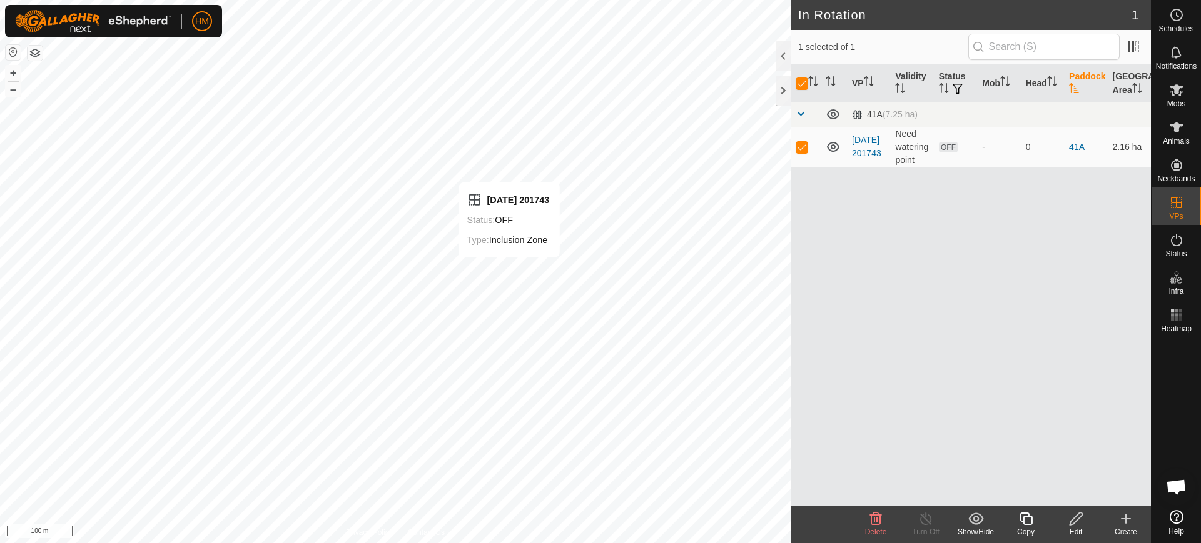
checkbox input "false"
checkbox input "true"
checkbox input "false"
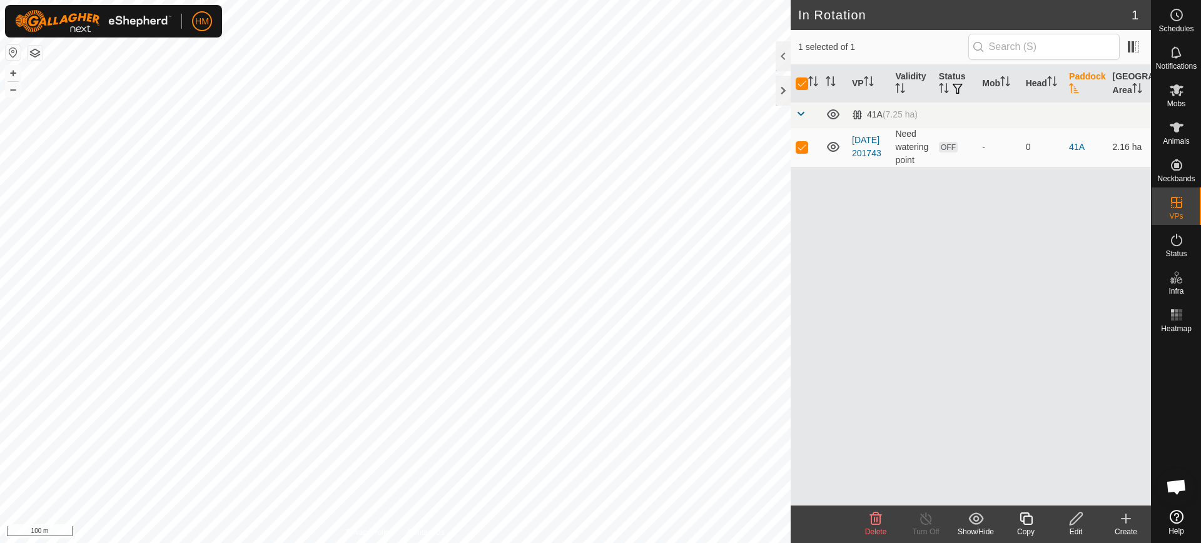
checkbox input "false"
click at [1126, 523] on icon at bounding box center [1125, 519] width 15 height 15
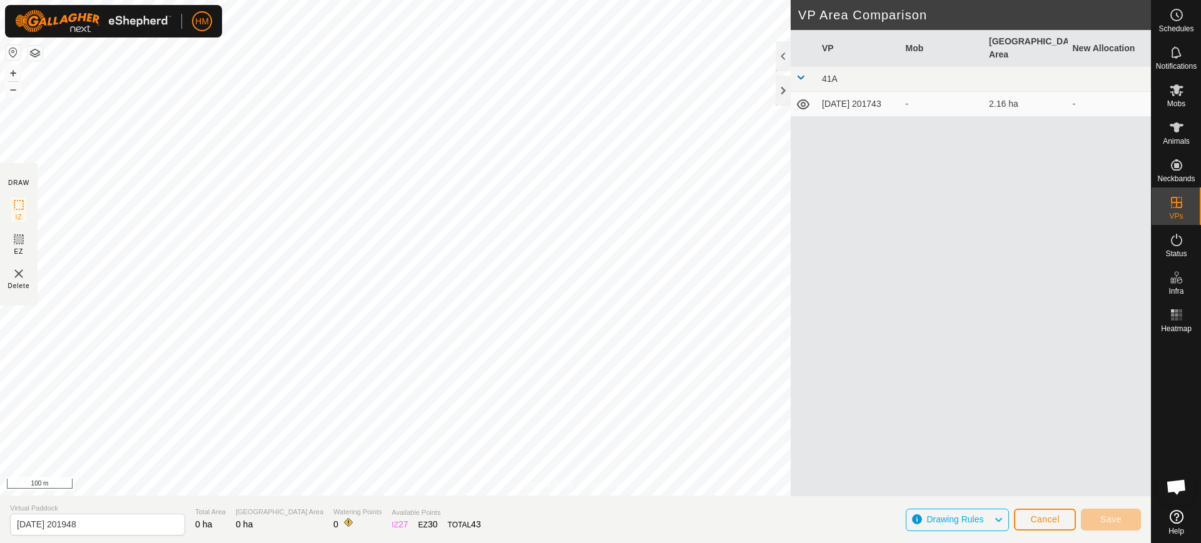
click at [983, 518] on span "Drawing Rules" at bounding box center [954, 520] width 57 height 10
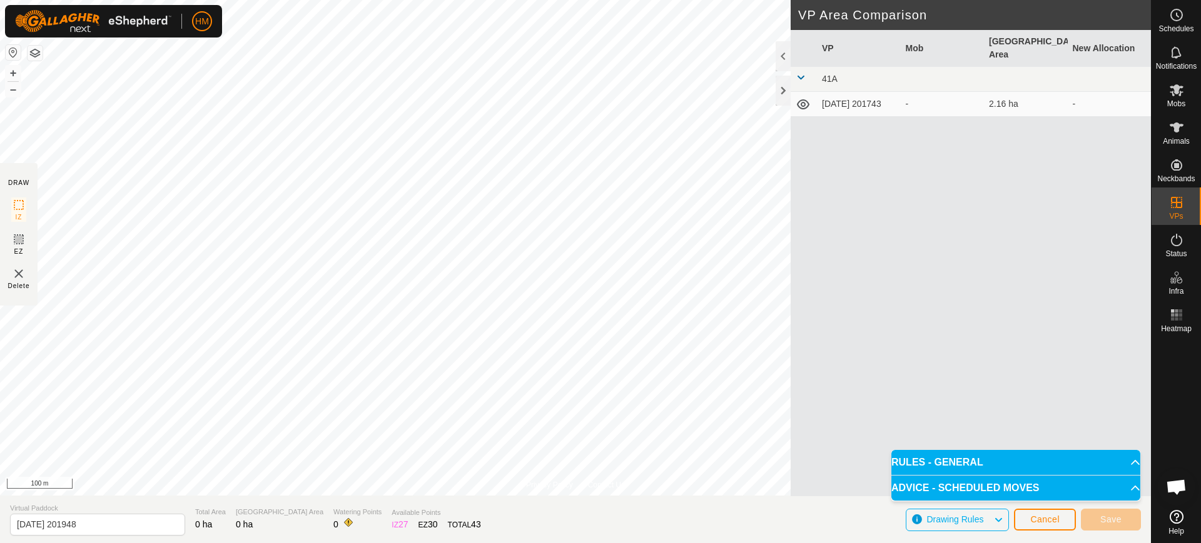
click at [967, 455] on p-accordion-header "RULES - GENERAL" at bounding box center [1015, 462] width 249 height 25
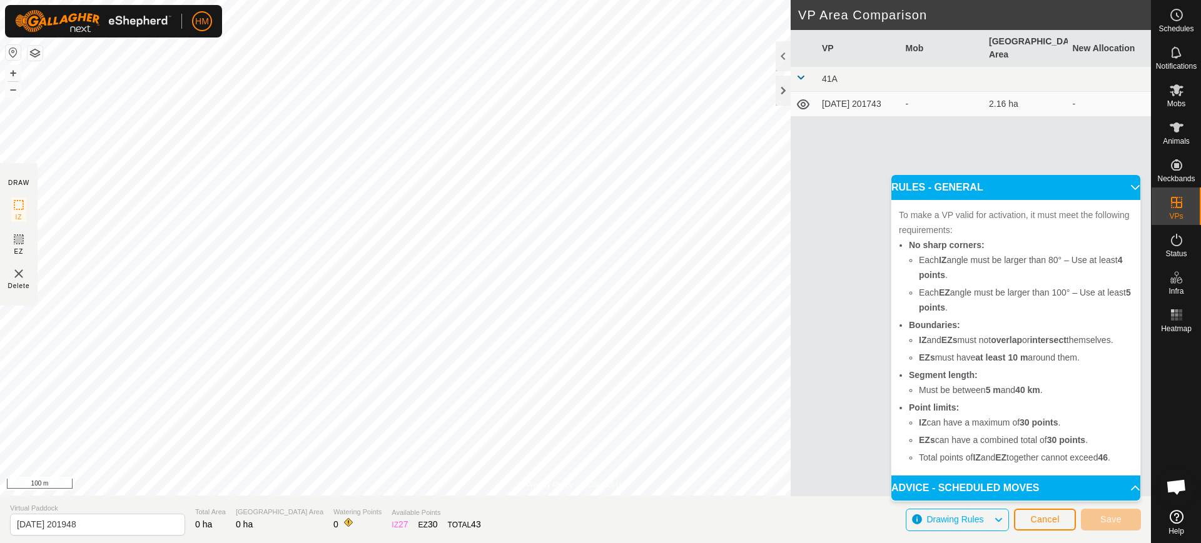
click at [986, 487] on p-accordion-header "ADVICE - SCHEDULED MOVES" at bounding box center [1015, 488] width 249 height 25
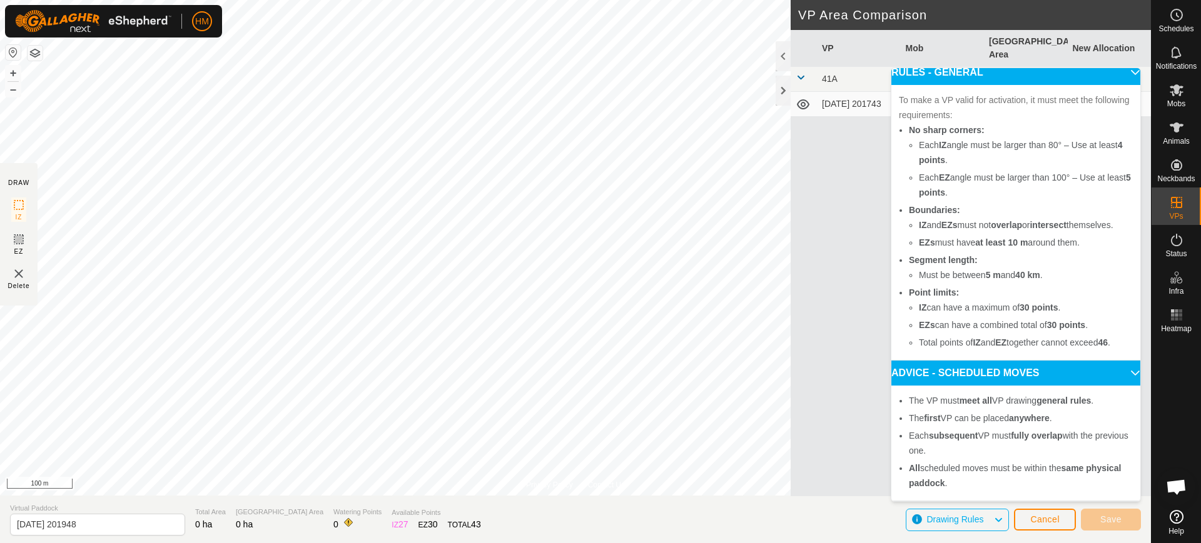
scroll to position [38, 0]
click at [1041, 519] on span "Cancel" at bounding box center [1044, 520] width 29 height 10
